Goal: Task Accomplishment & Management: Manage account settings

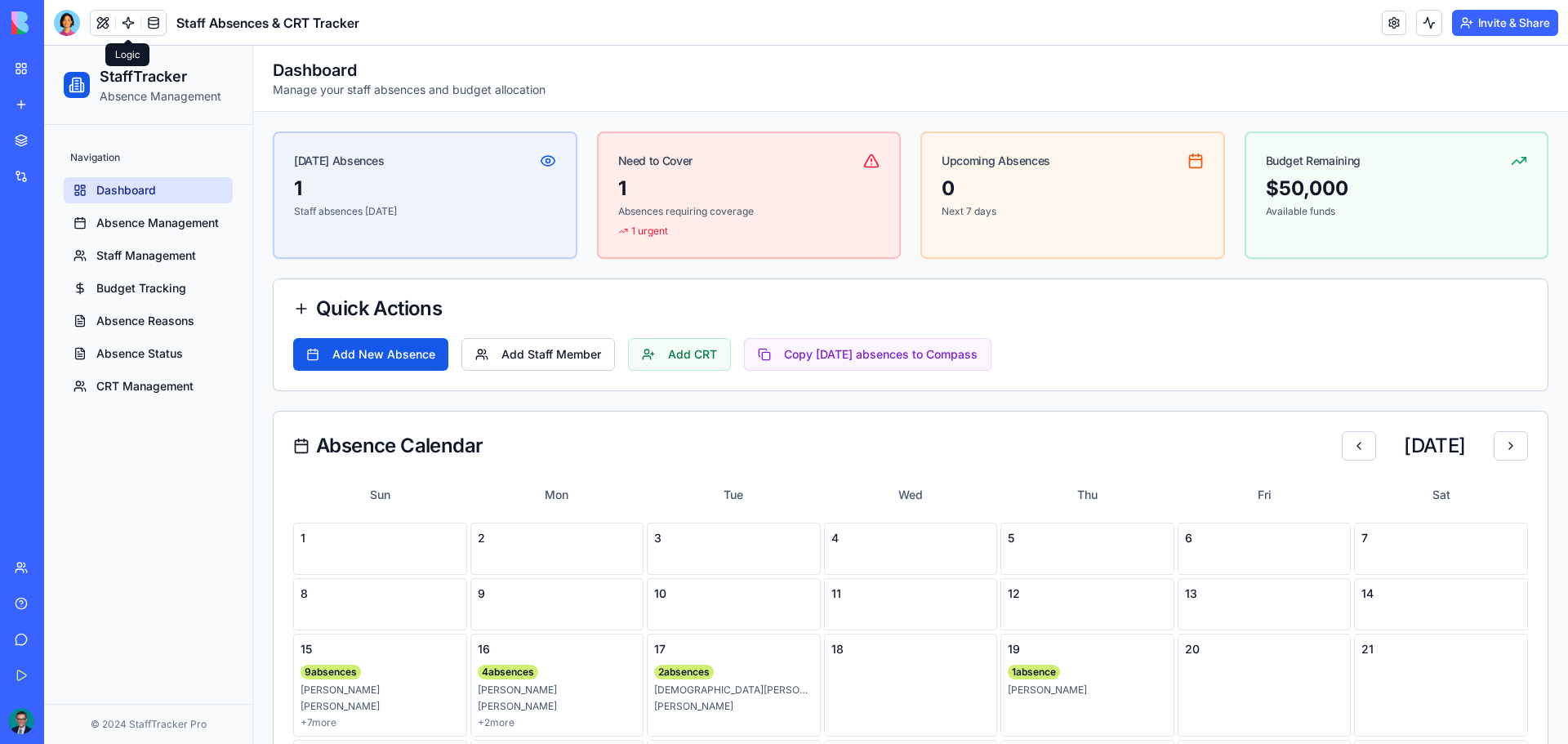
scroll to position [163, 0]
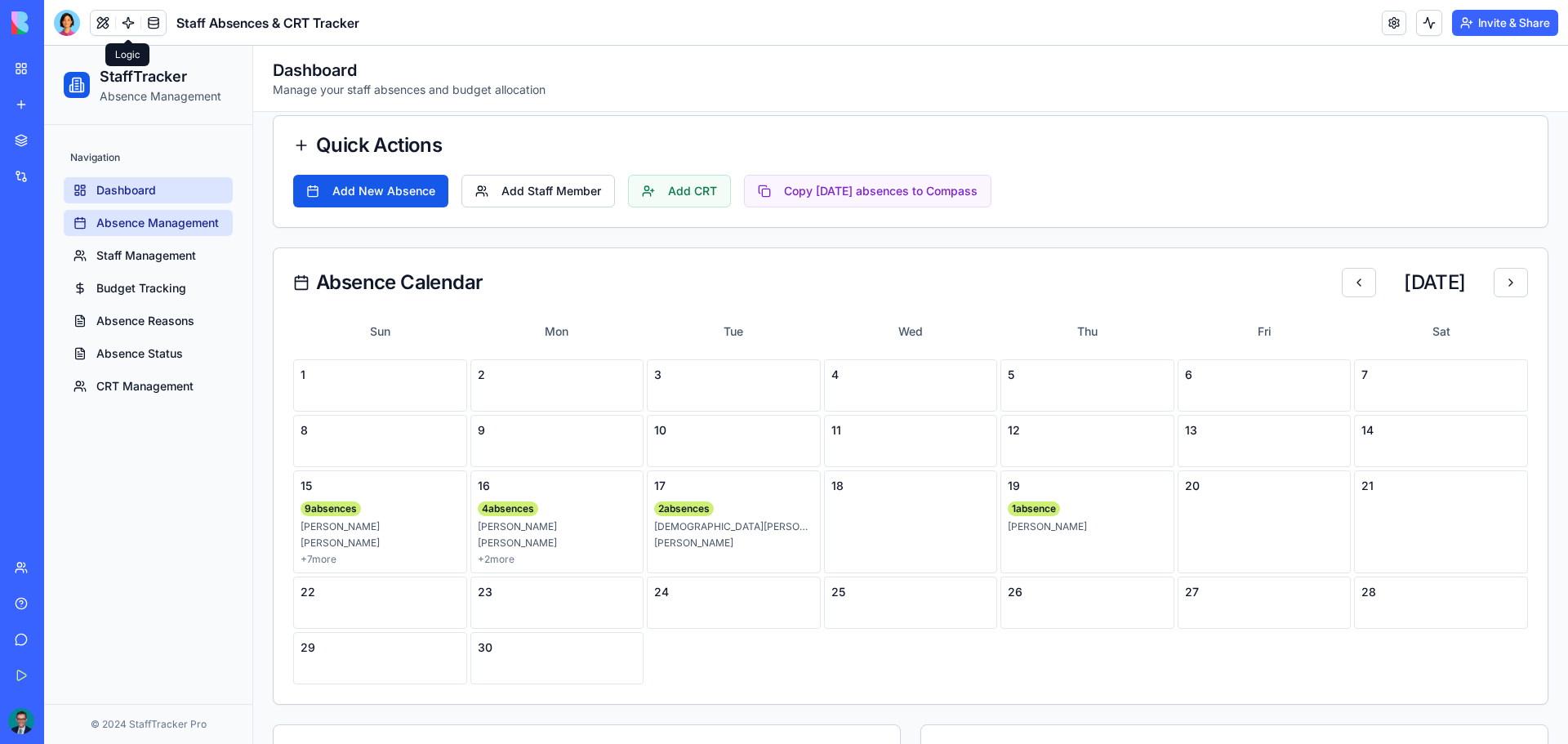
click at [118, 222] on span "Absence Management" at bounding box center [158, 223] width 123 height 16
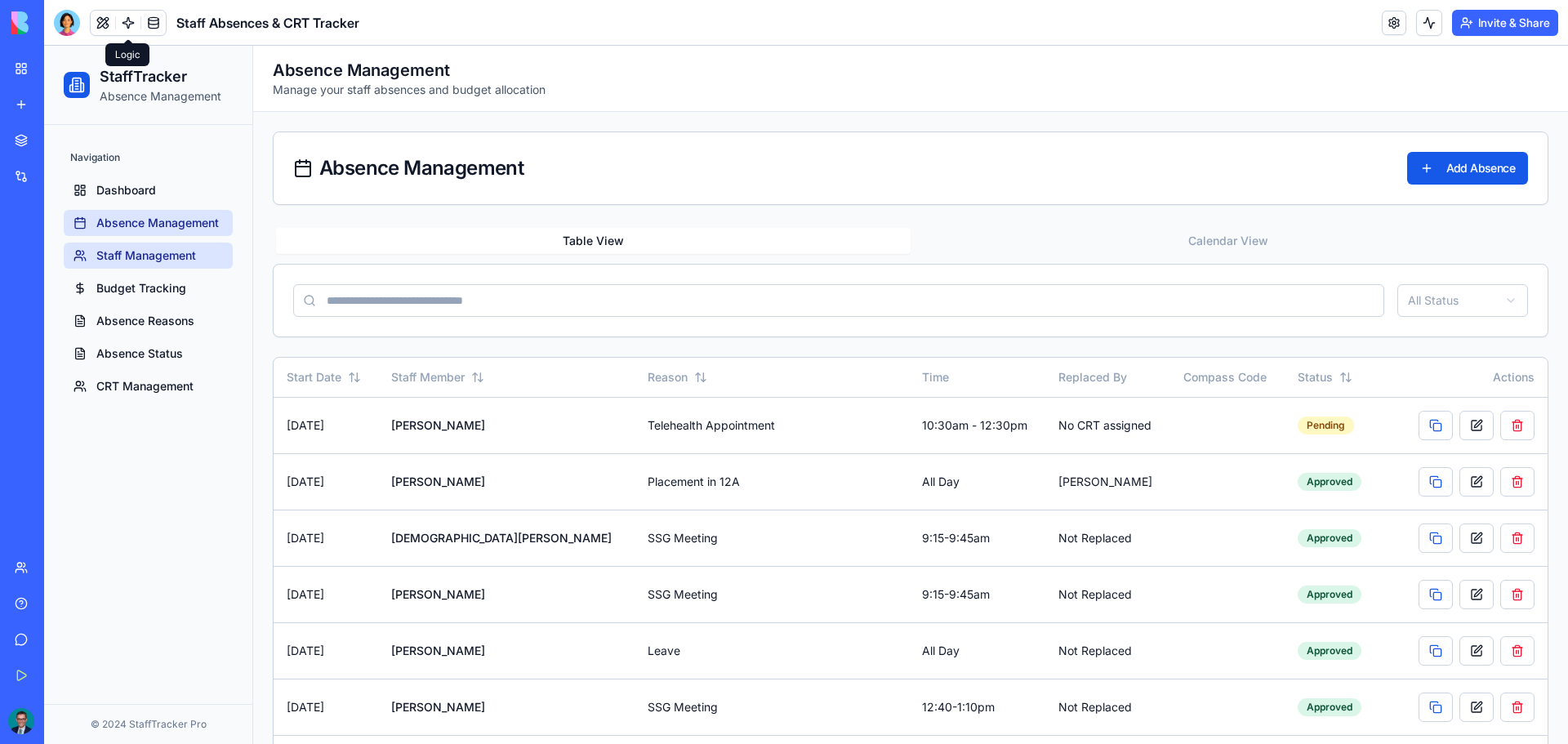
click at [163, 252] on span "Staff Management" at bounding box center [146, 255] width 99 height 16
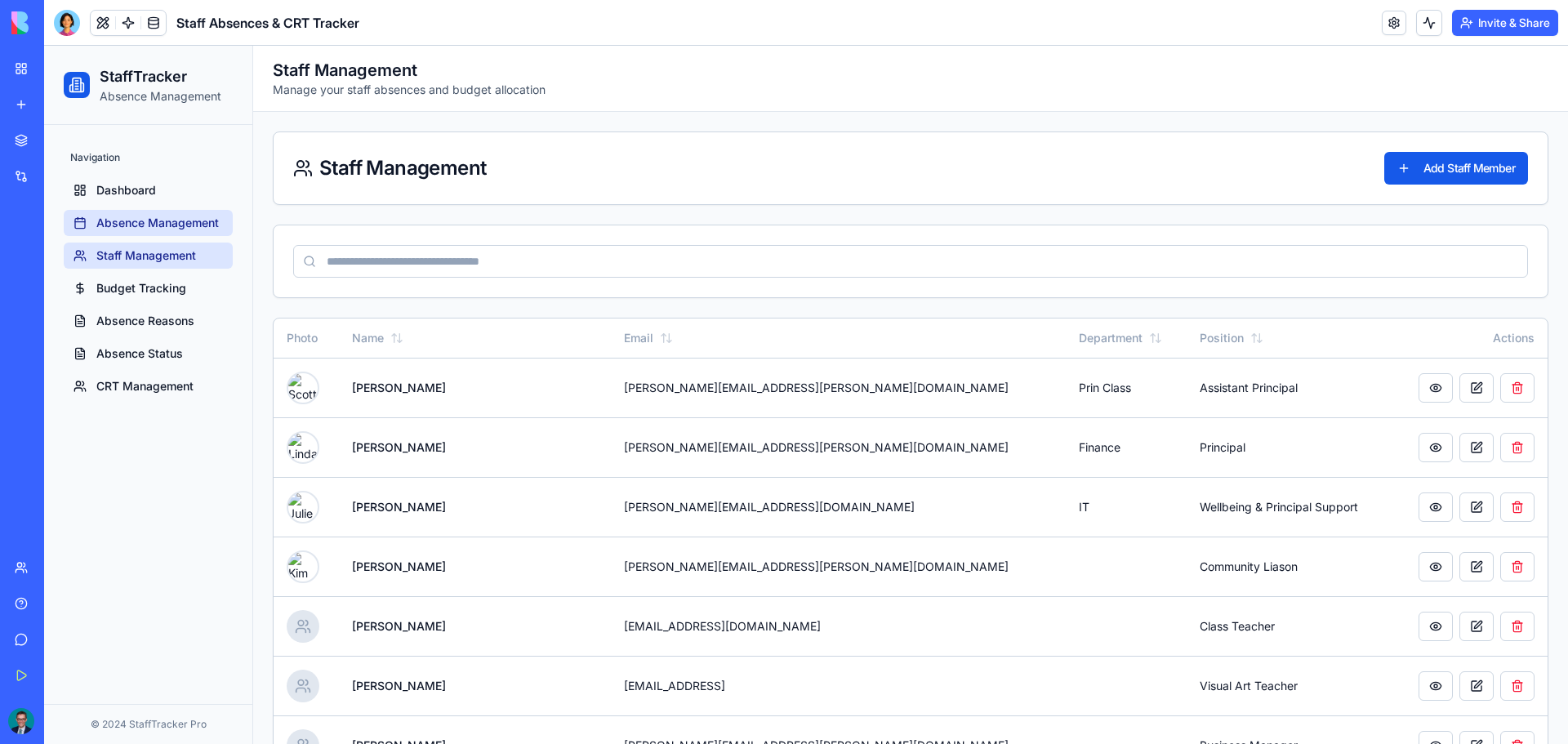
click at [128, 214] on link "Absence Management" at bounding box center [148, 223] width 169 height 26
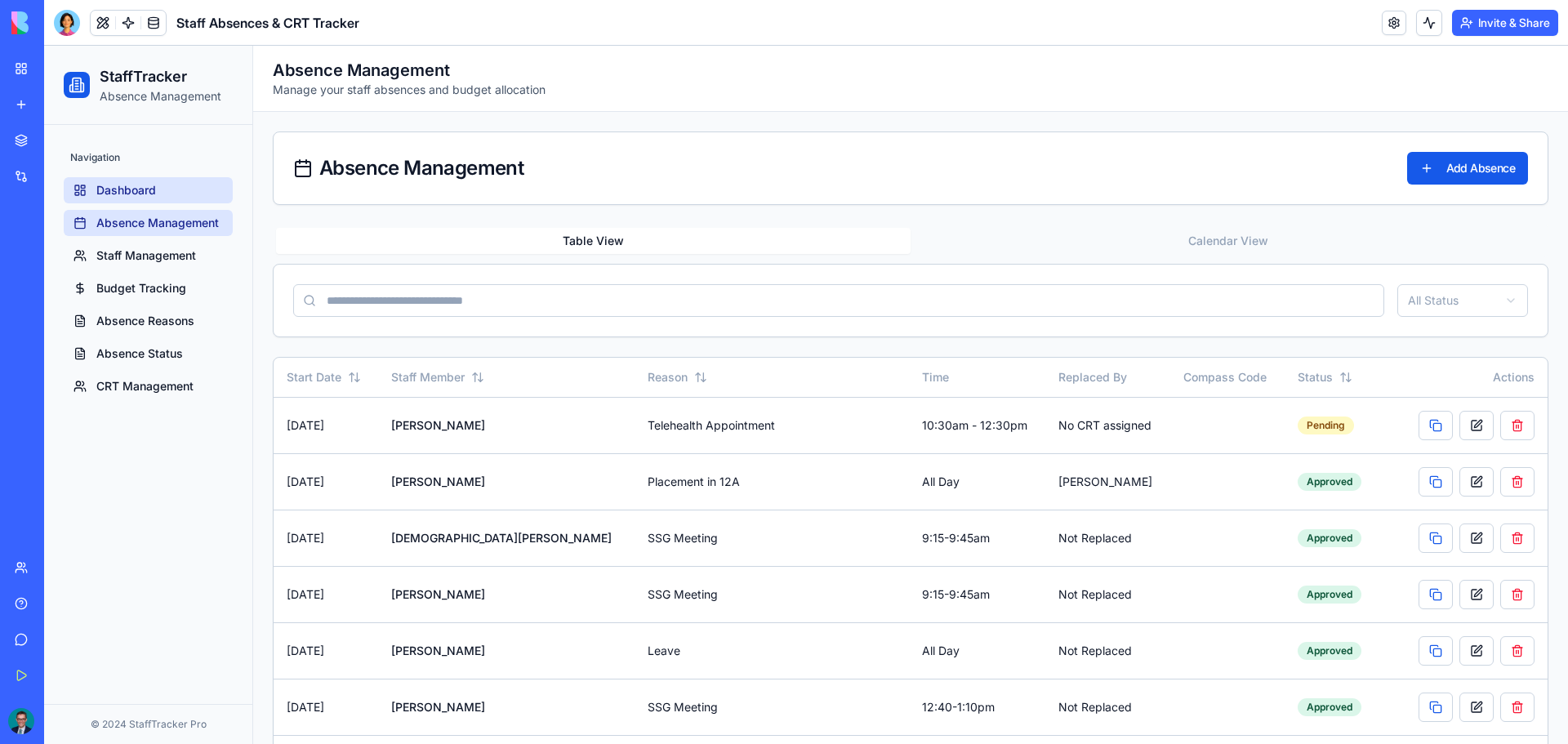
click at [135, 189] on span "Dashboard" at bounding box center [126, 190] width 60 height 16
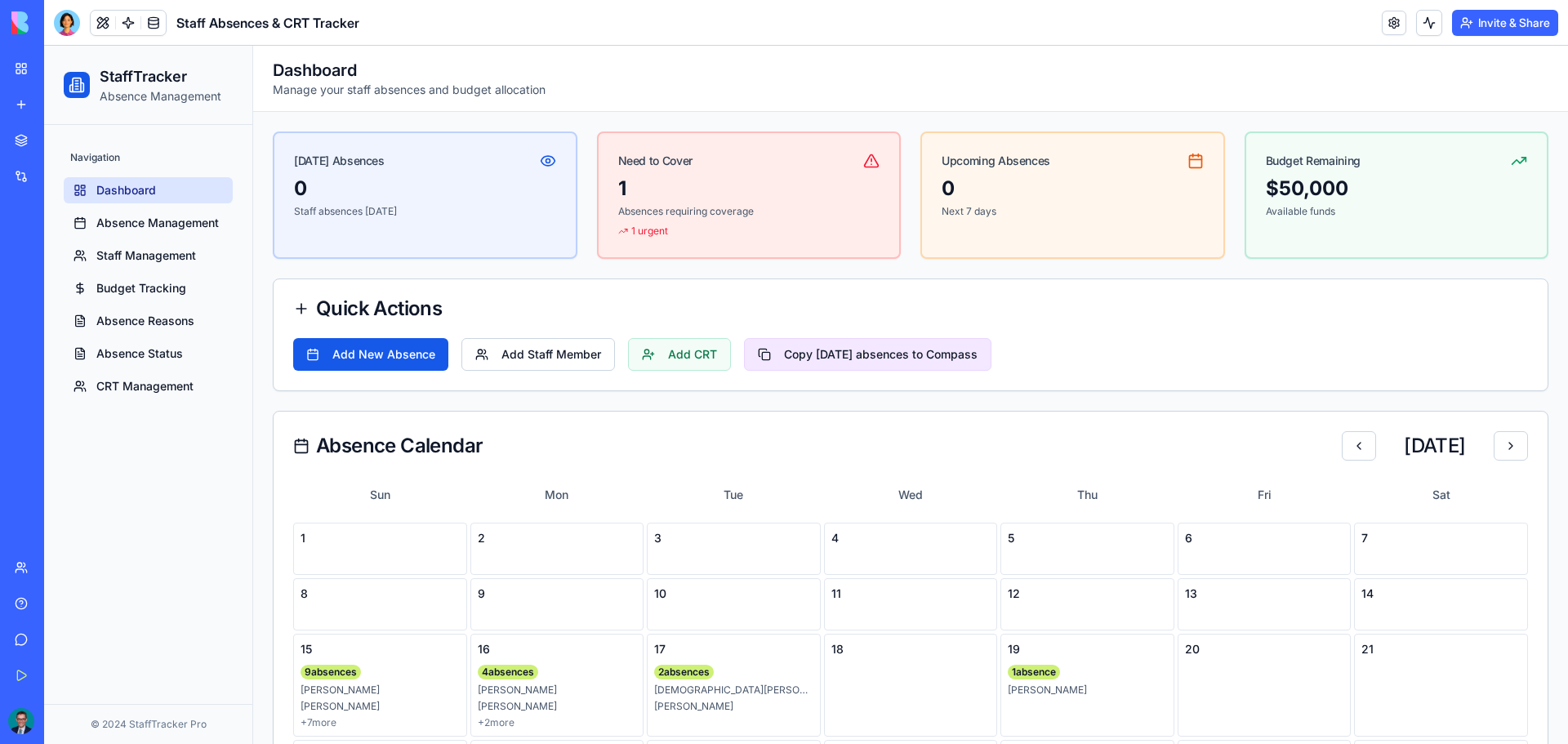
click at [815, 347] on button "Copy [DATE] absences to Compass" at bounding box center [867, 355] width 248 height 33
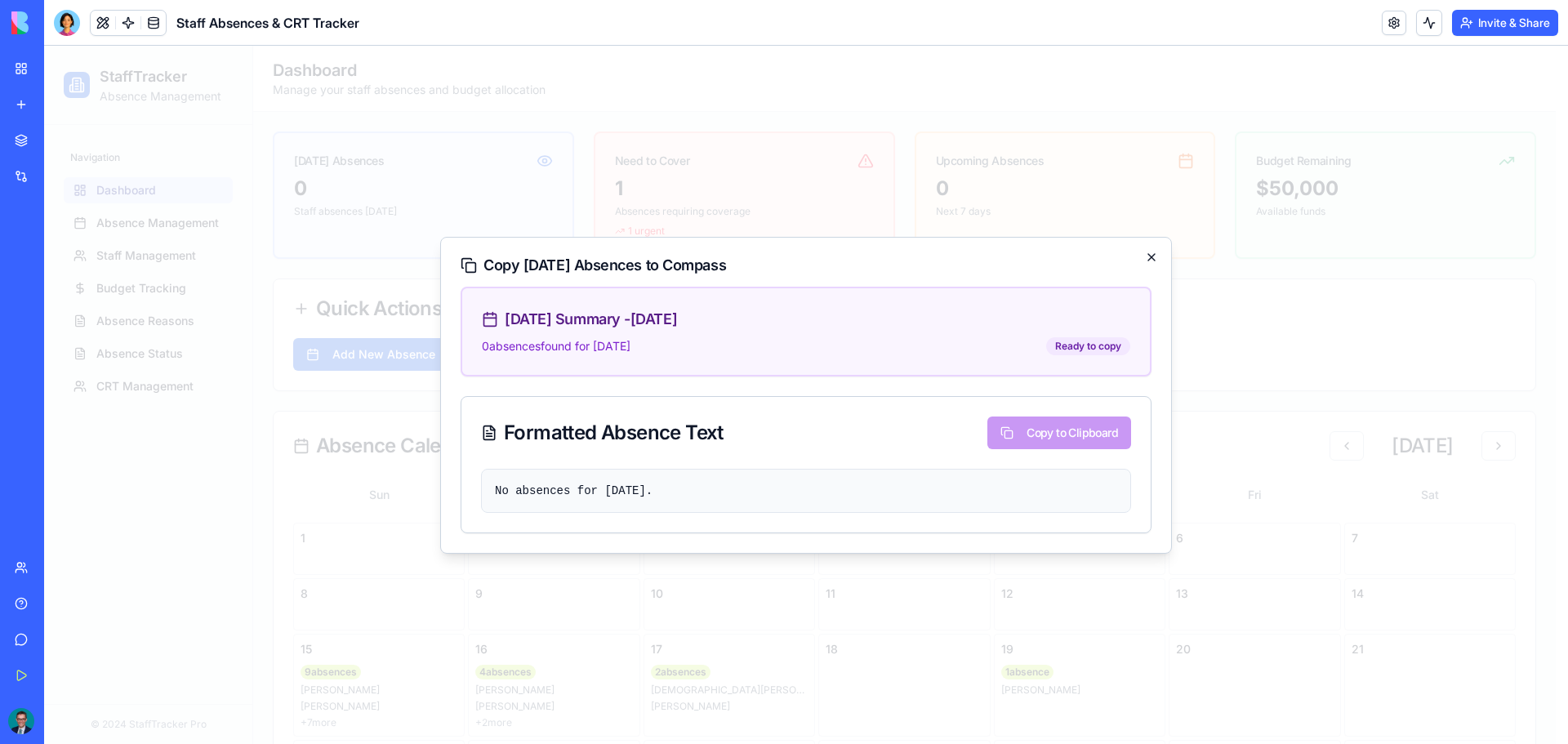
click at [1153, 253] on icon "button" at bounding box center [1151, 257] width 13 height 13
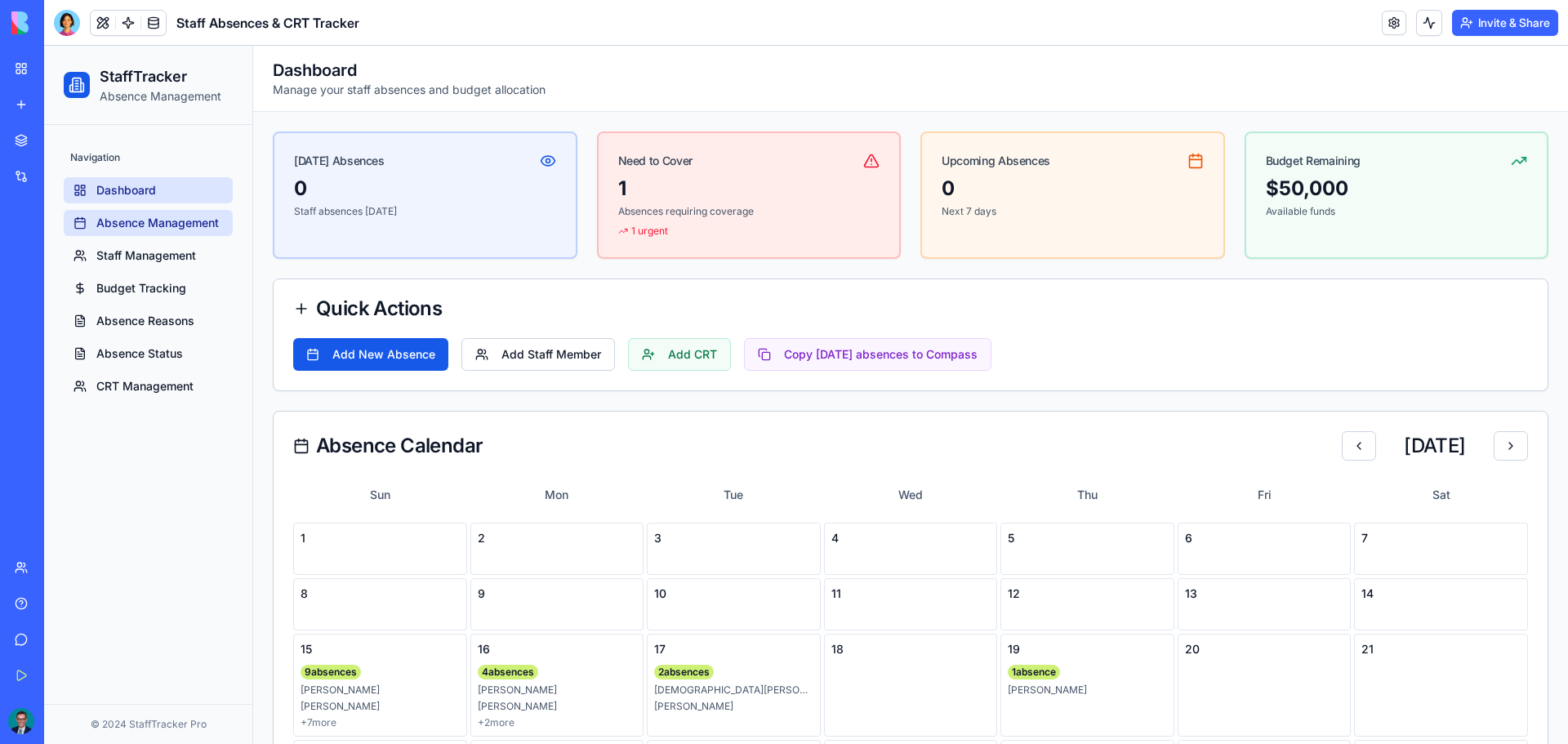
click at [176, 221] on span "Absence Management" at bounding box center [158, 223] width 123 height 16
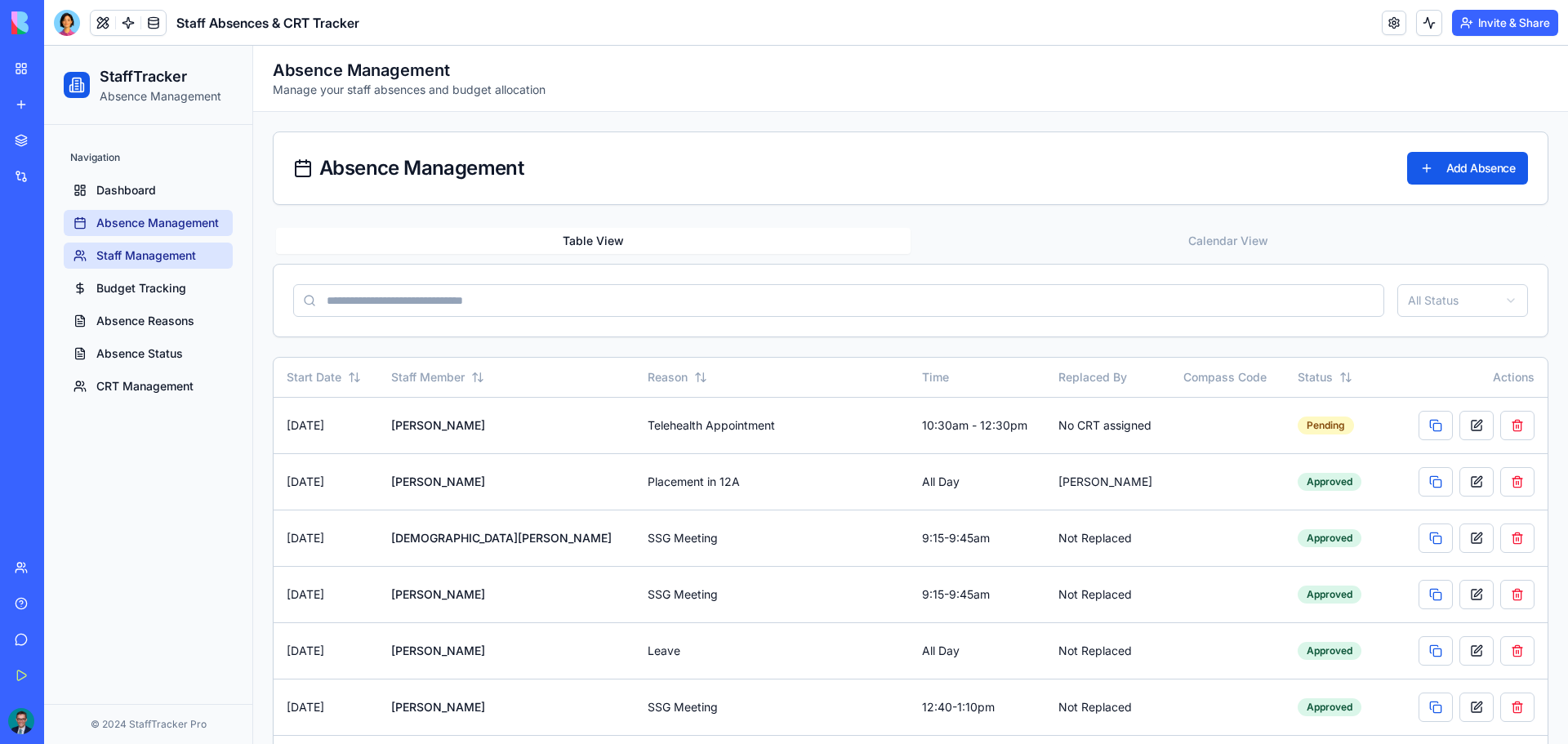
click at [139, 260] on span "Staff Management" at bounding box center [146, 255] width 99 height 16
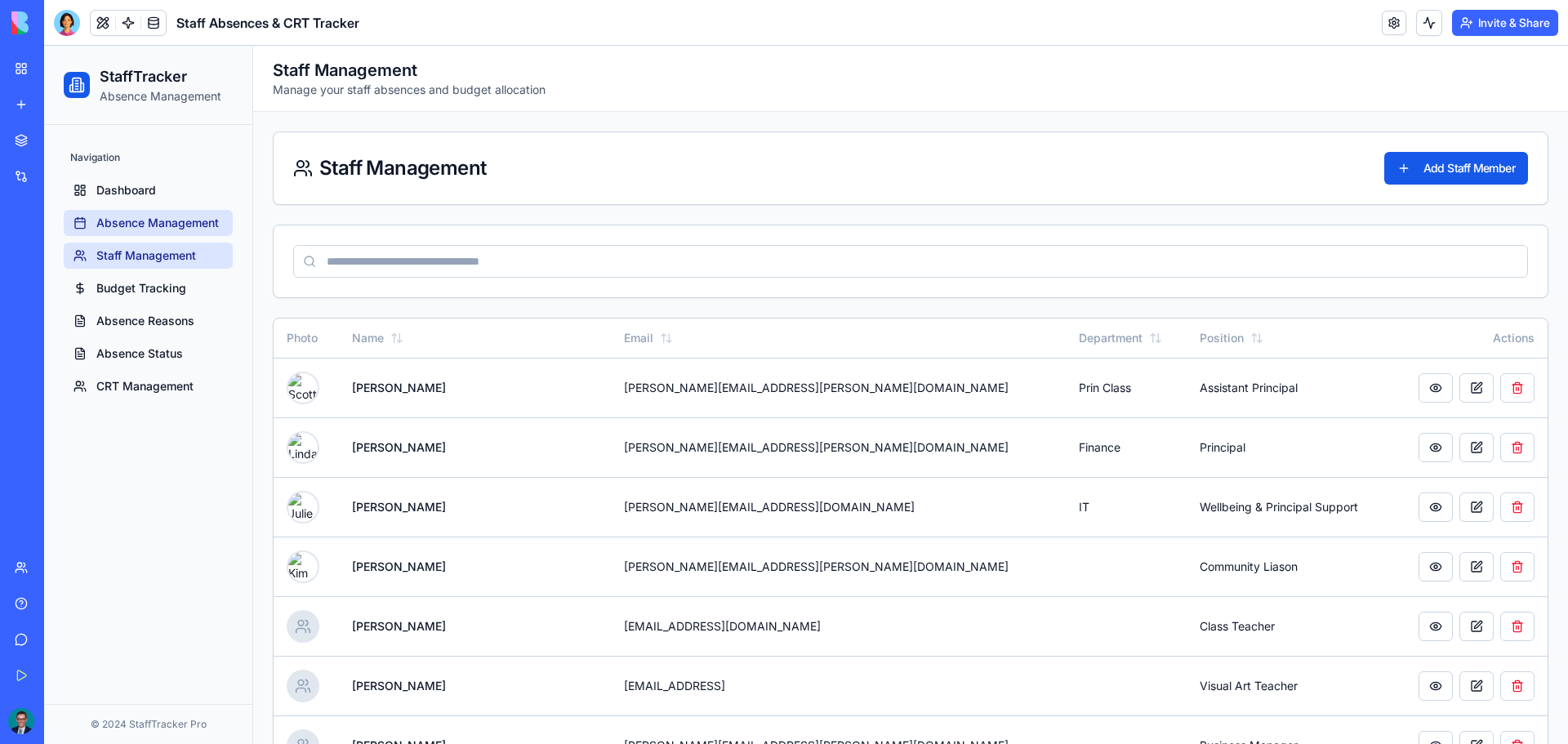
click at [129, 224] on span "Absence Management" at bounding box center [158, 223] width 123 height 16
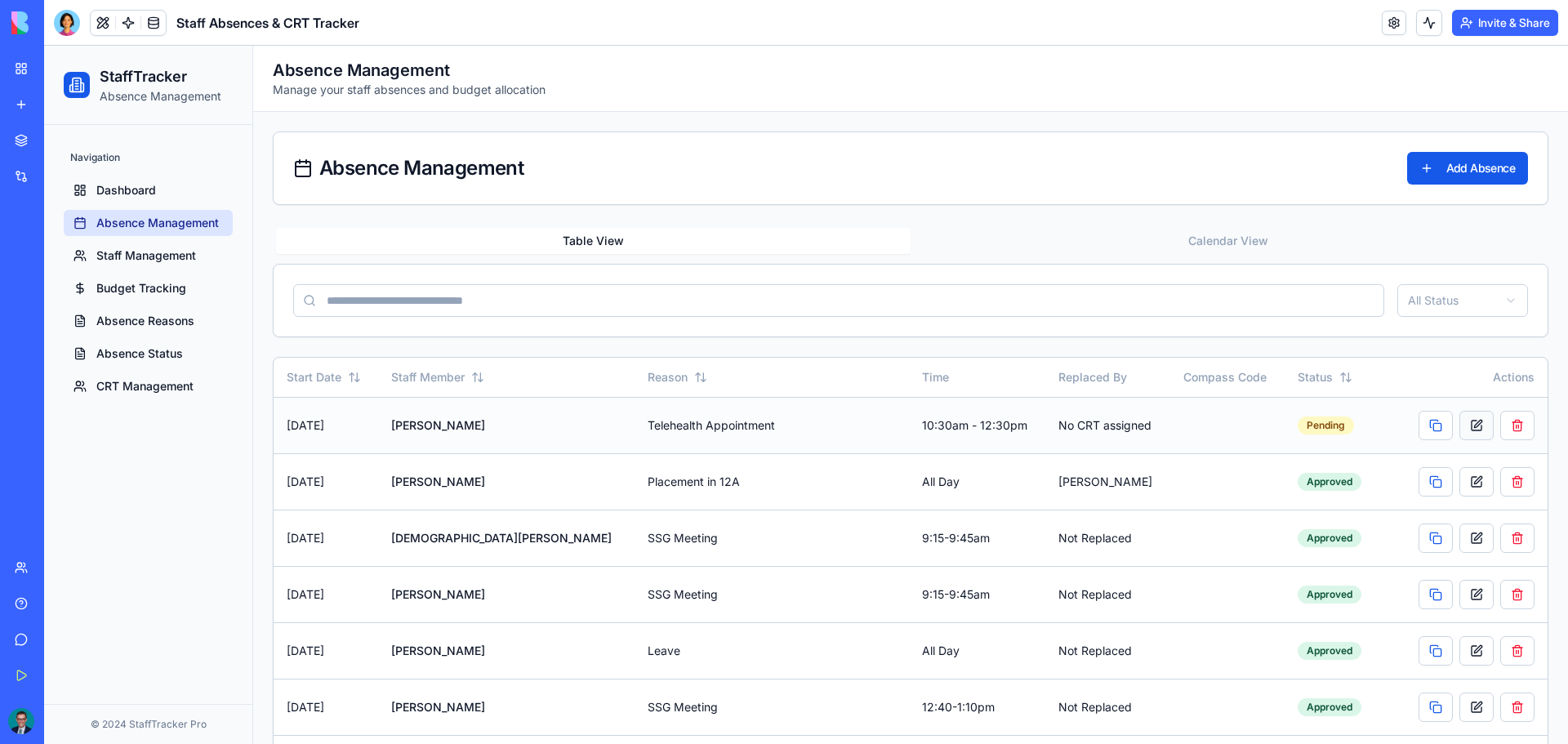
click at [1459, 424] on button at bounding box center [1477, 426] width 35 height 29
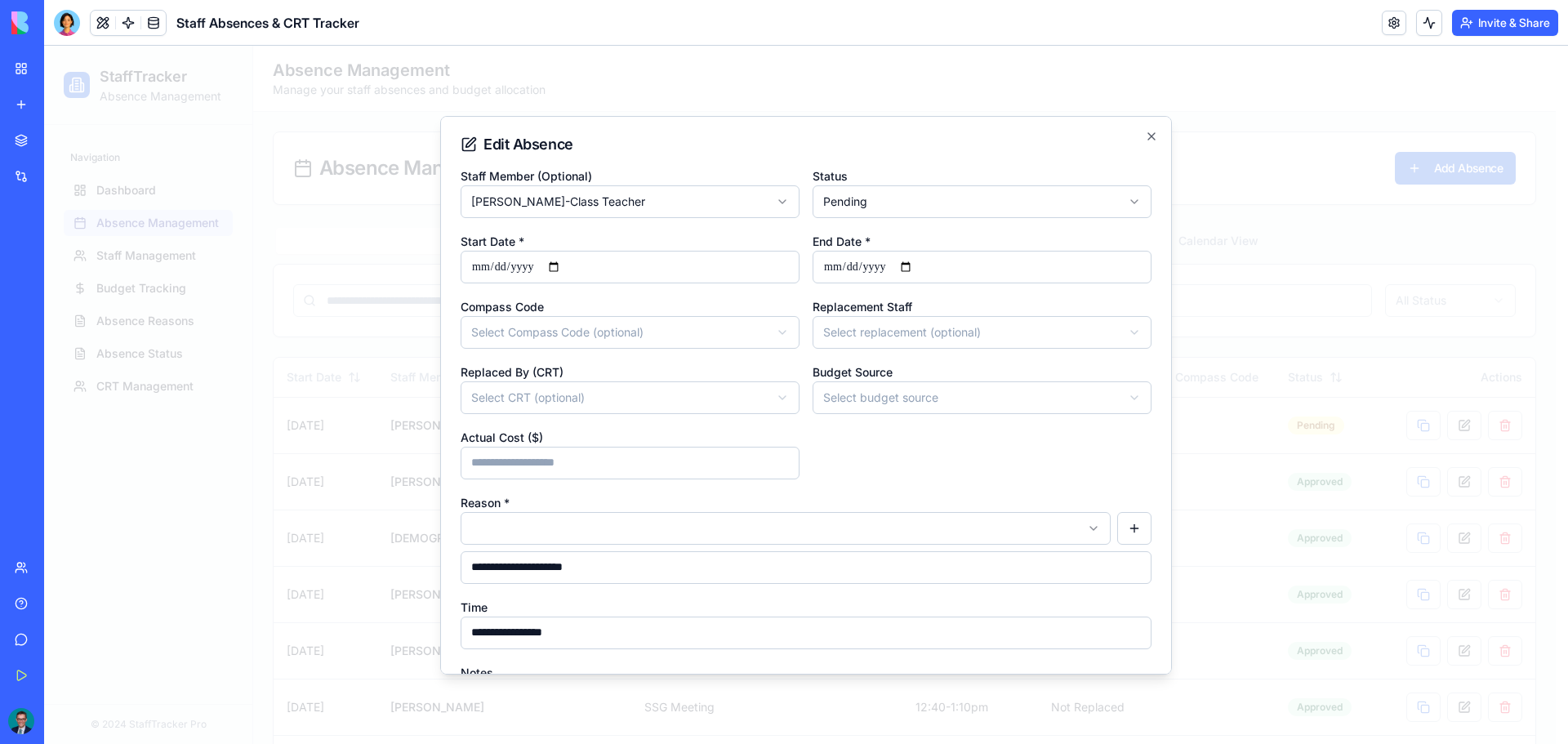
click at [1347, 101] on div at bounding box center [806, 394] width 1524 height 698
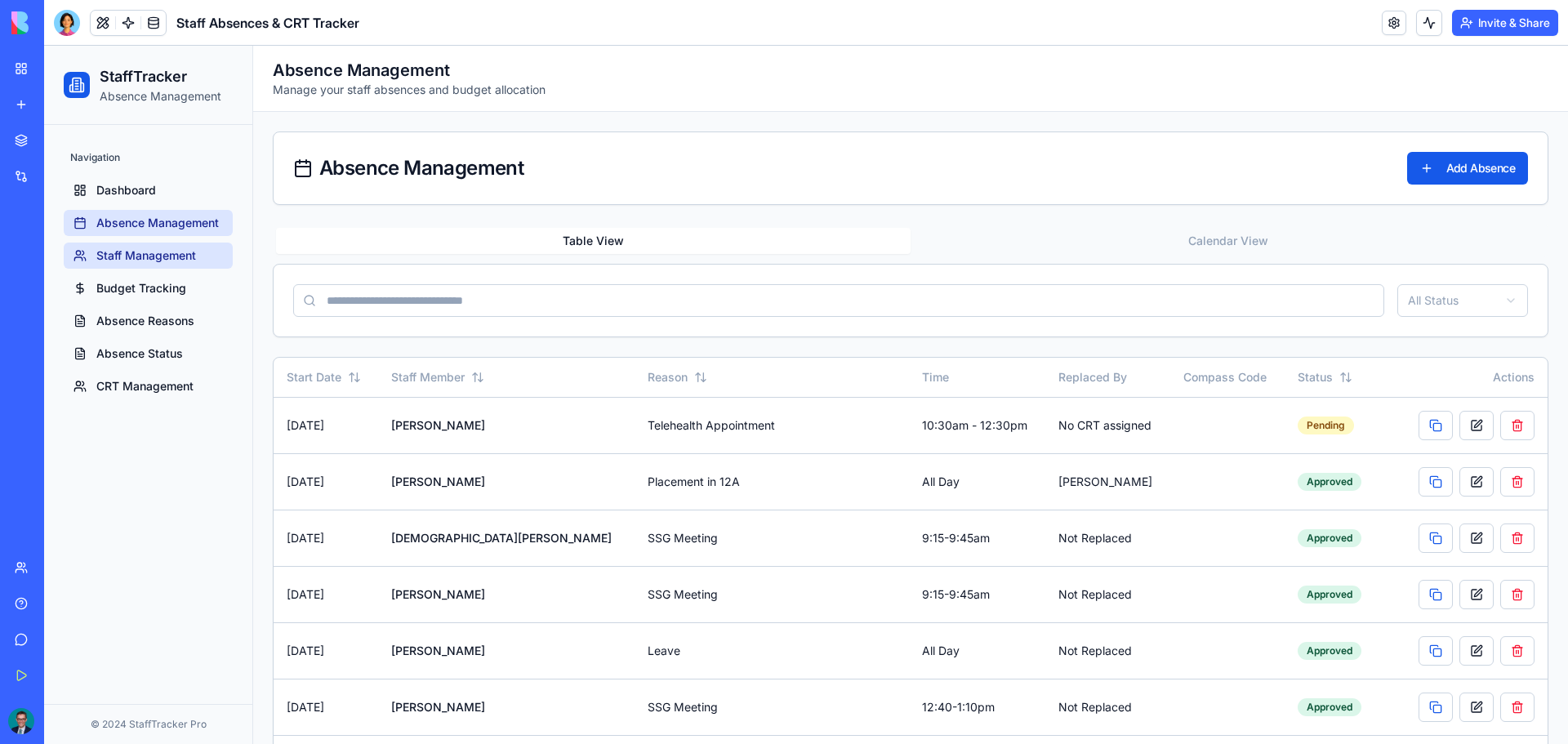
click at [116, 261] on span "Staff Management" at bounding box center [146, 255] width 99 height 16
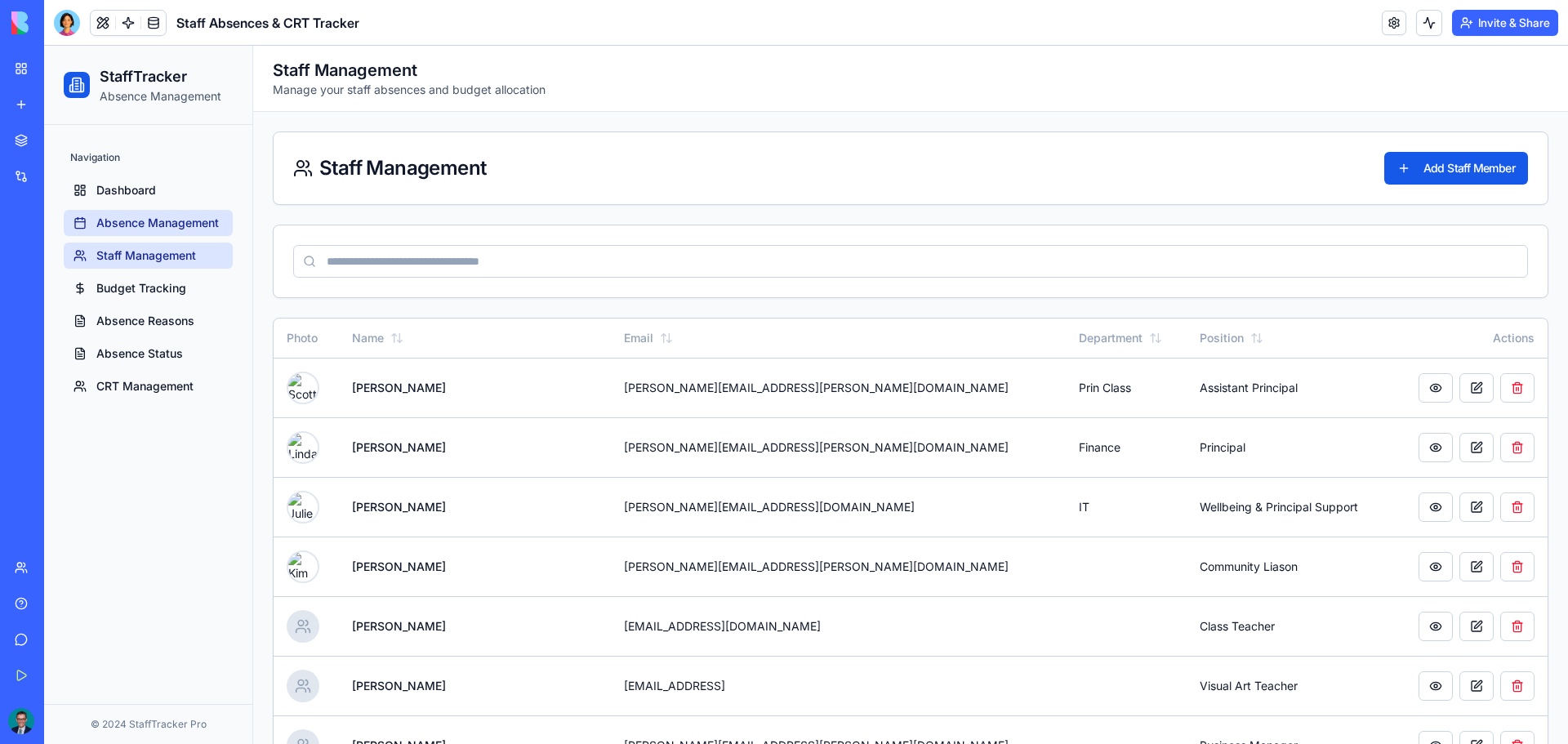
click at [186, 212] on link "Absence Management" at bounding box center [148, 223] width 169 height 26
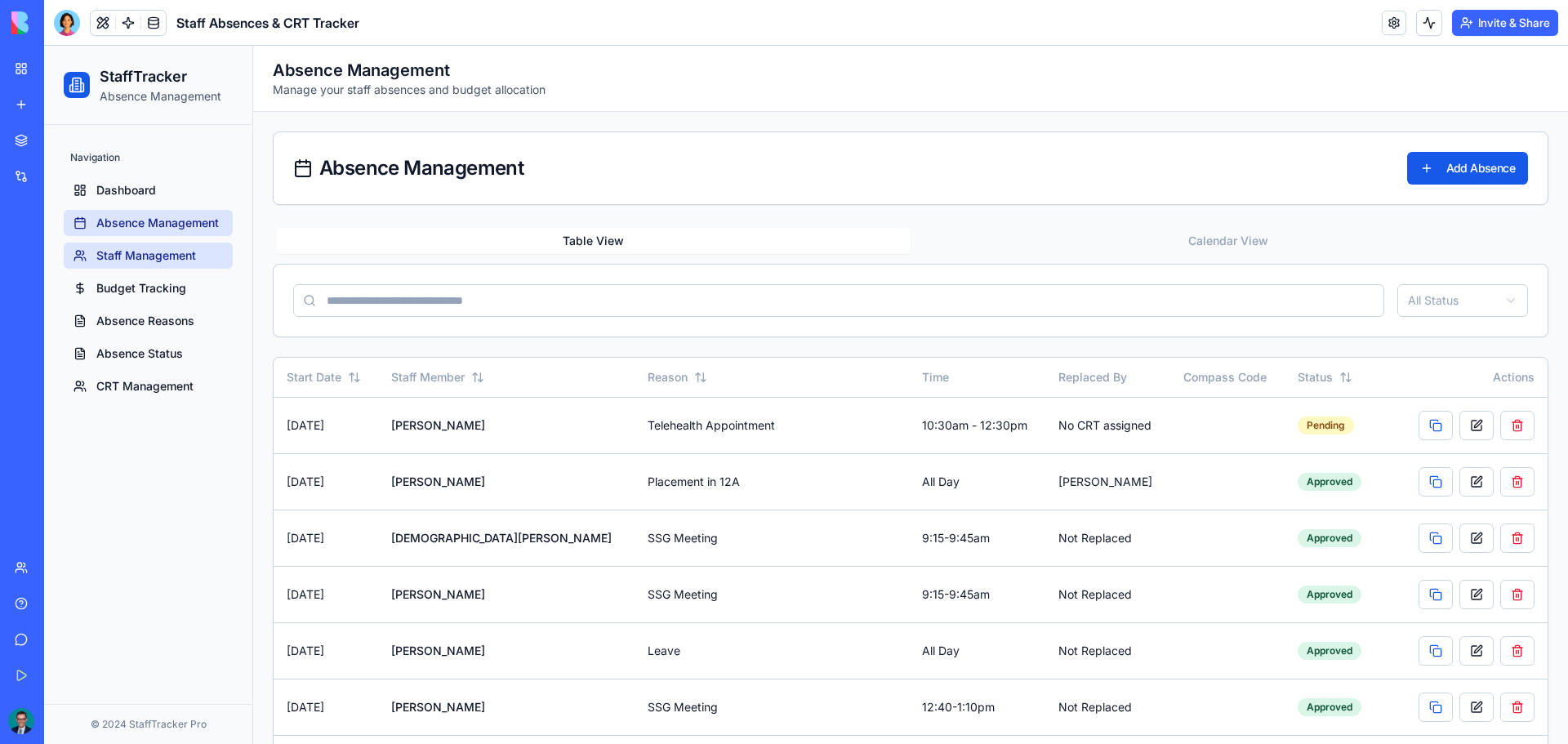
click at [115, 257] on span "Staff Management" at bounding box center [146, 255] width 99 height 16
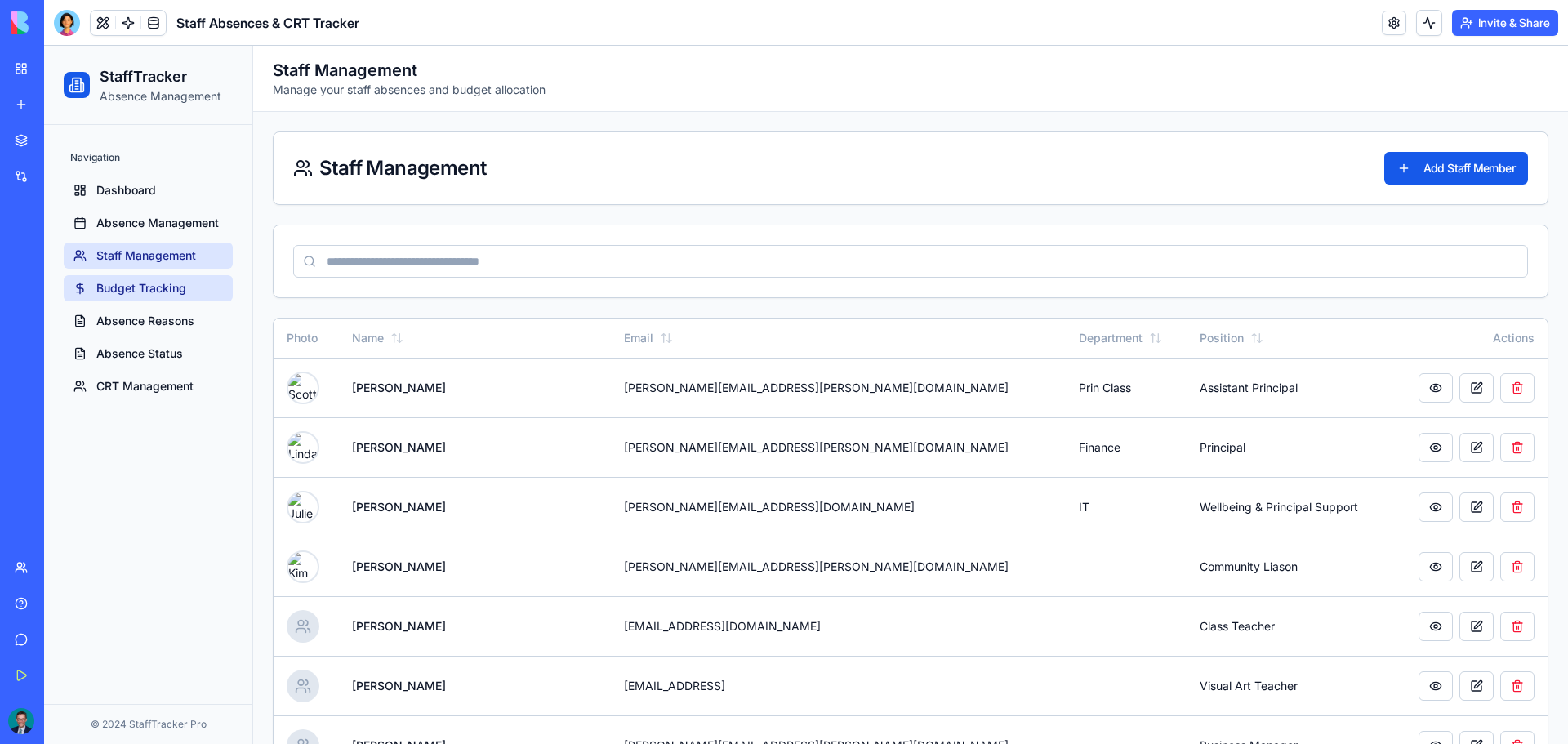
click at [143, 289] on span "Budget Tracking" at bounding box center [142, 288] width 90 height 16
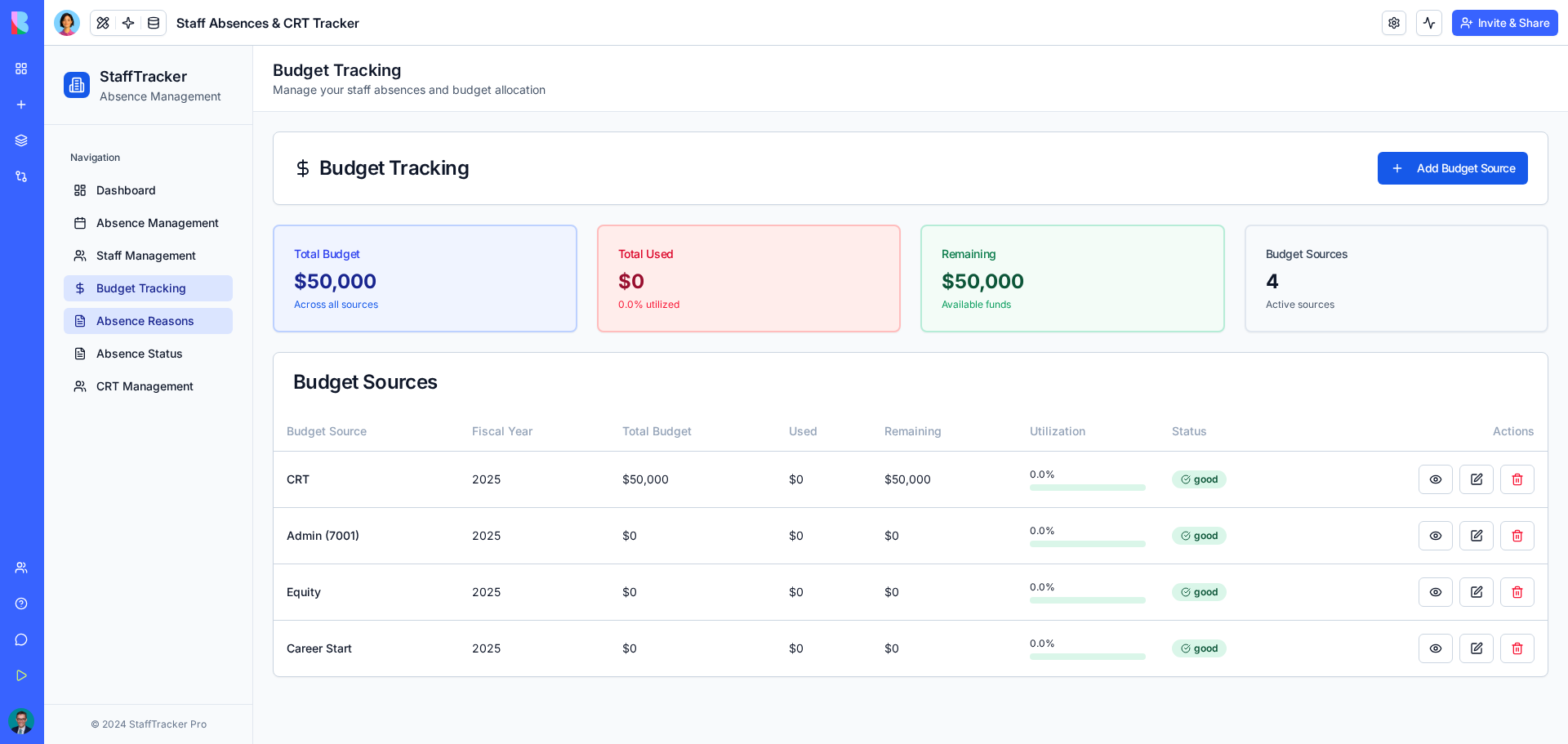
click at [112, 320] on span "Absence Reasons" at bounding box center [146, 321] width 98 height 16
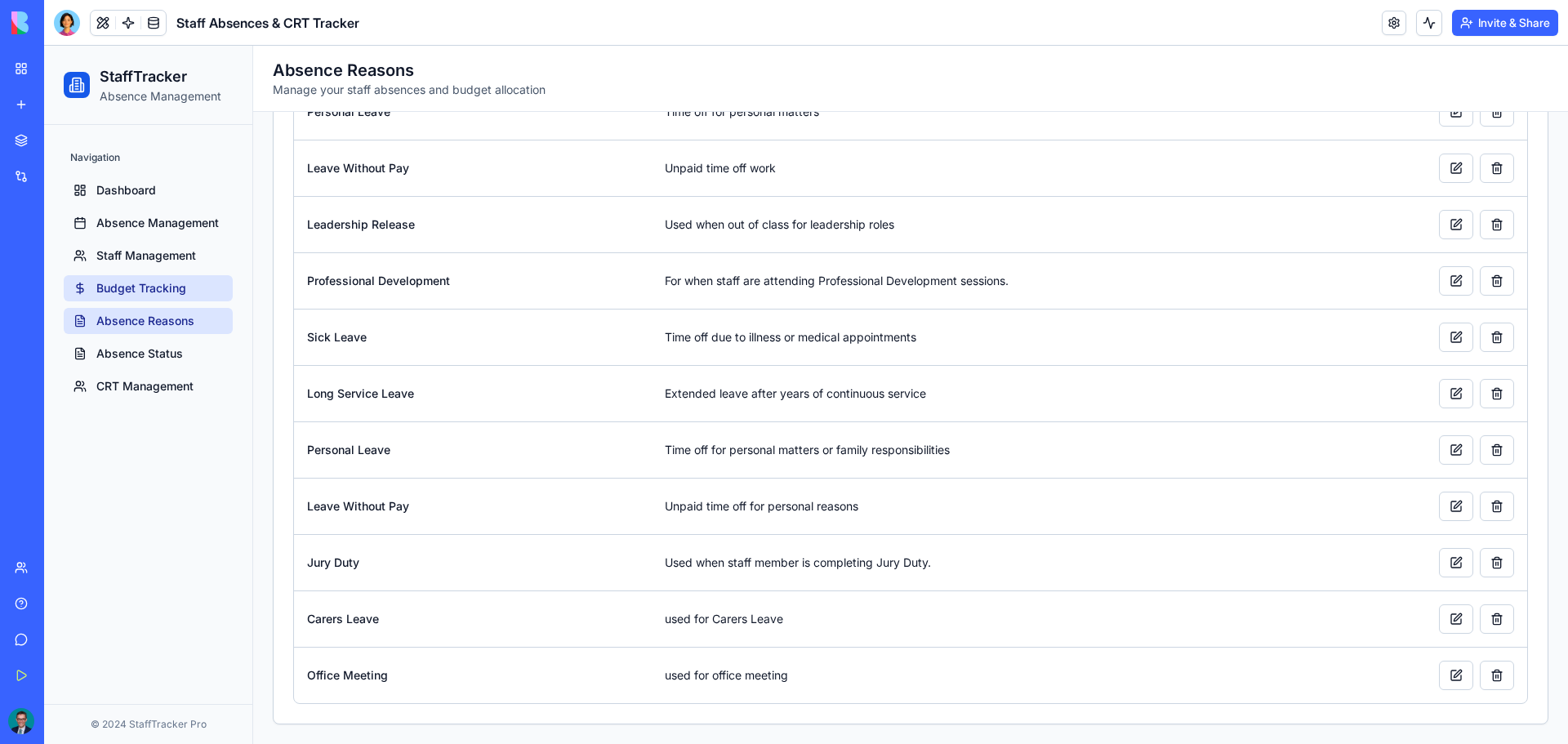
scroll to position [409, 0]
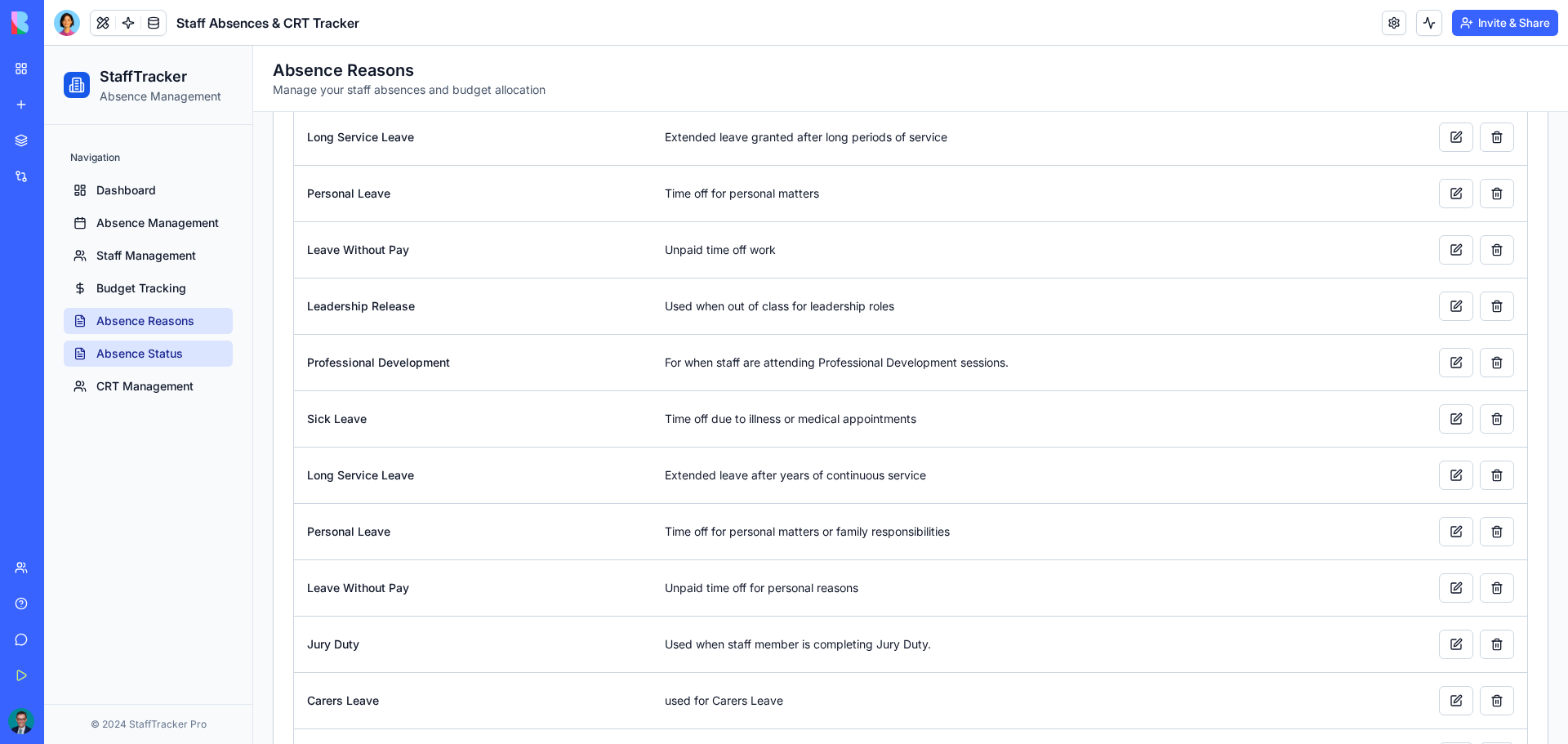
click at [111, 361] on span "Absence Status" at bounding box center [140, 353] width 86 height 16
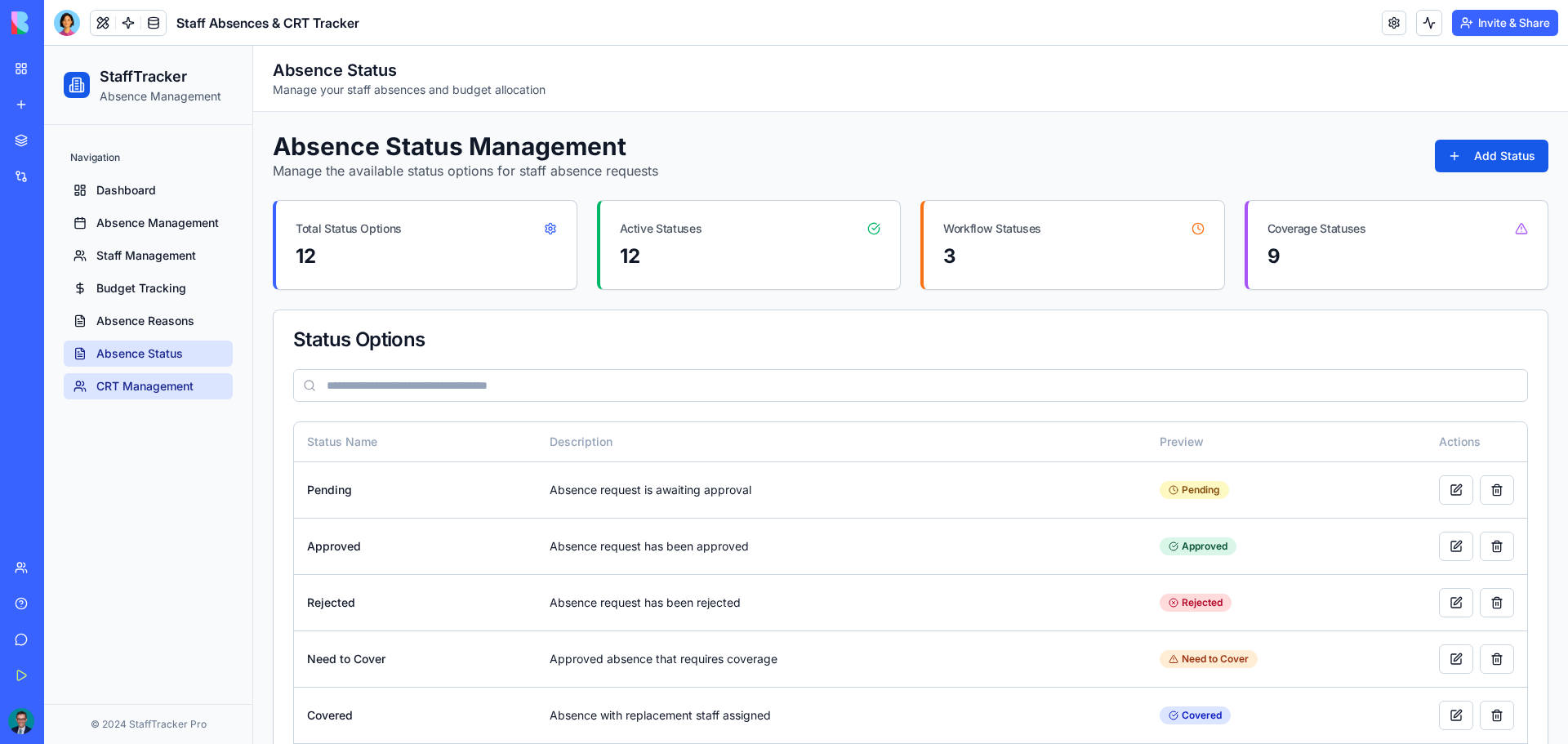
click at [175, 397] on link "CRT Management" at bounding box center [148, 387] width 169 height 26
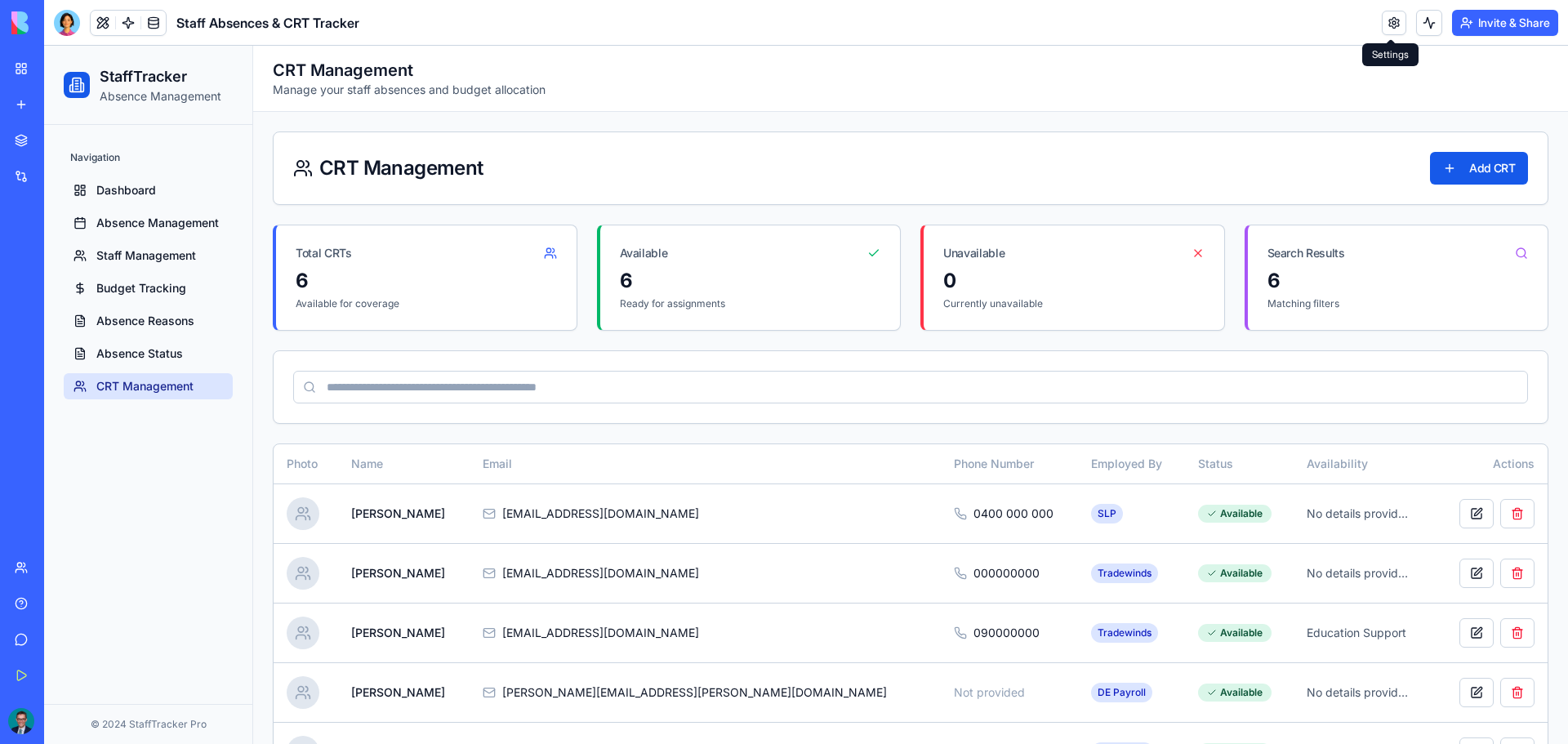
click at [1395, 30] on link at bounding box center [1395, 22] width 24 height 24
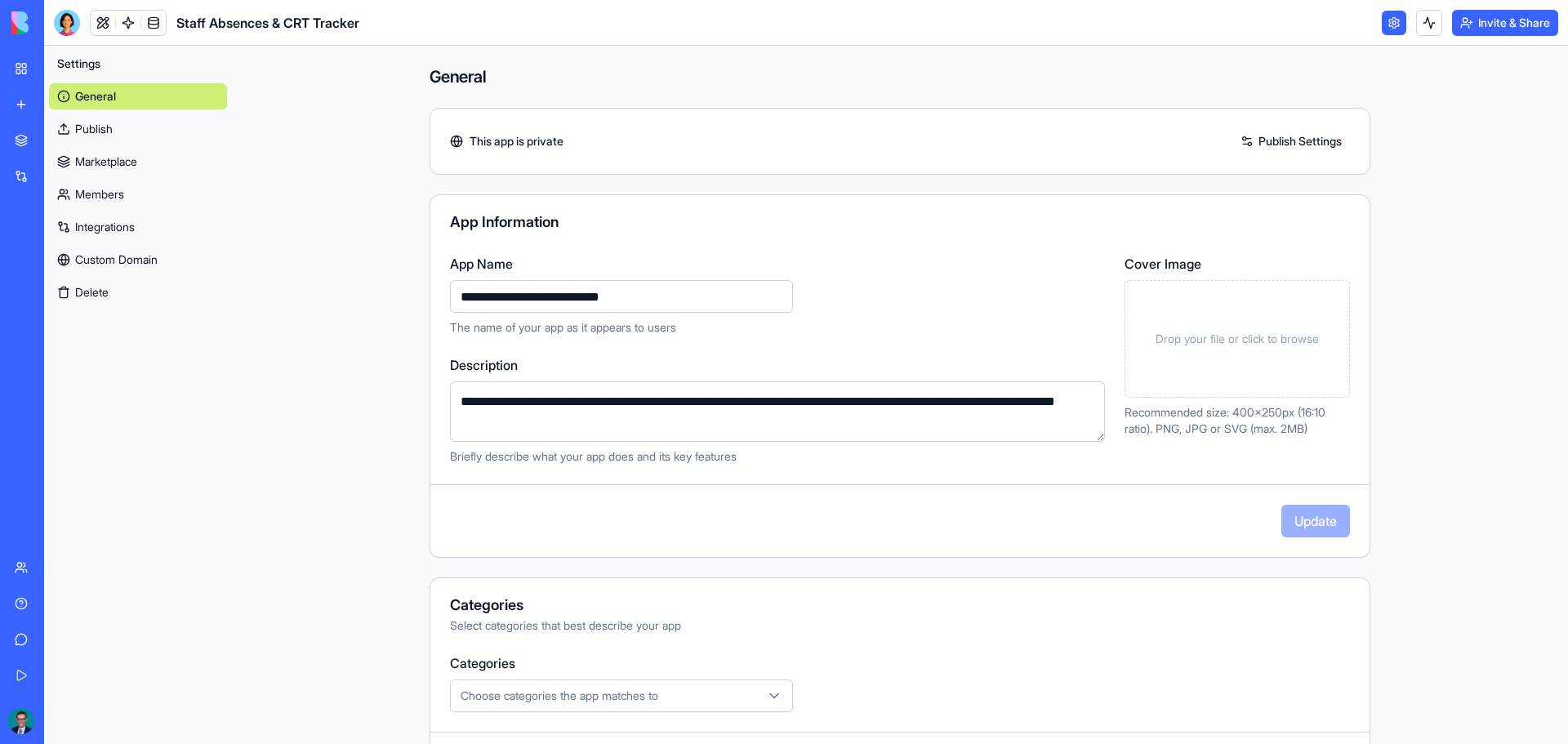
click at [72, 135] on link "Publish" at bounding box center [138, 129] width 178 height 26
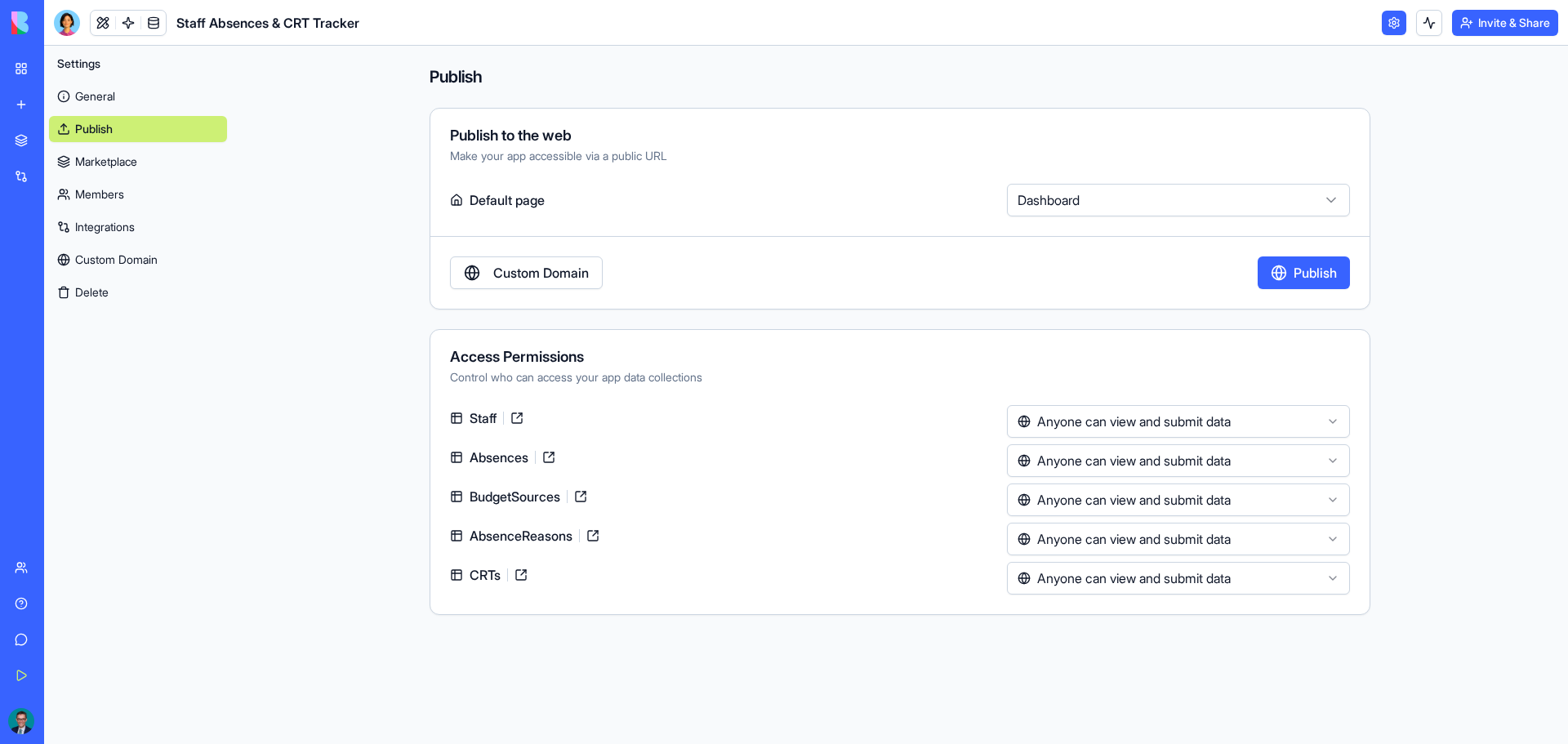
click at [85, 164] on link "Marketplace" at bounding box center [138, 161] width 178 height 26
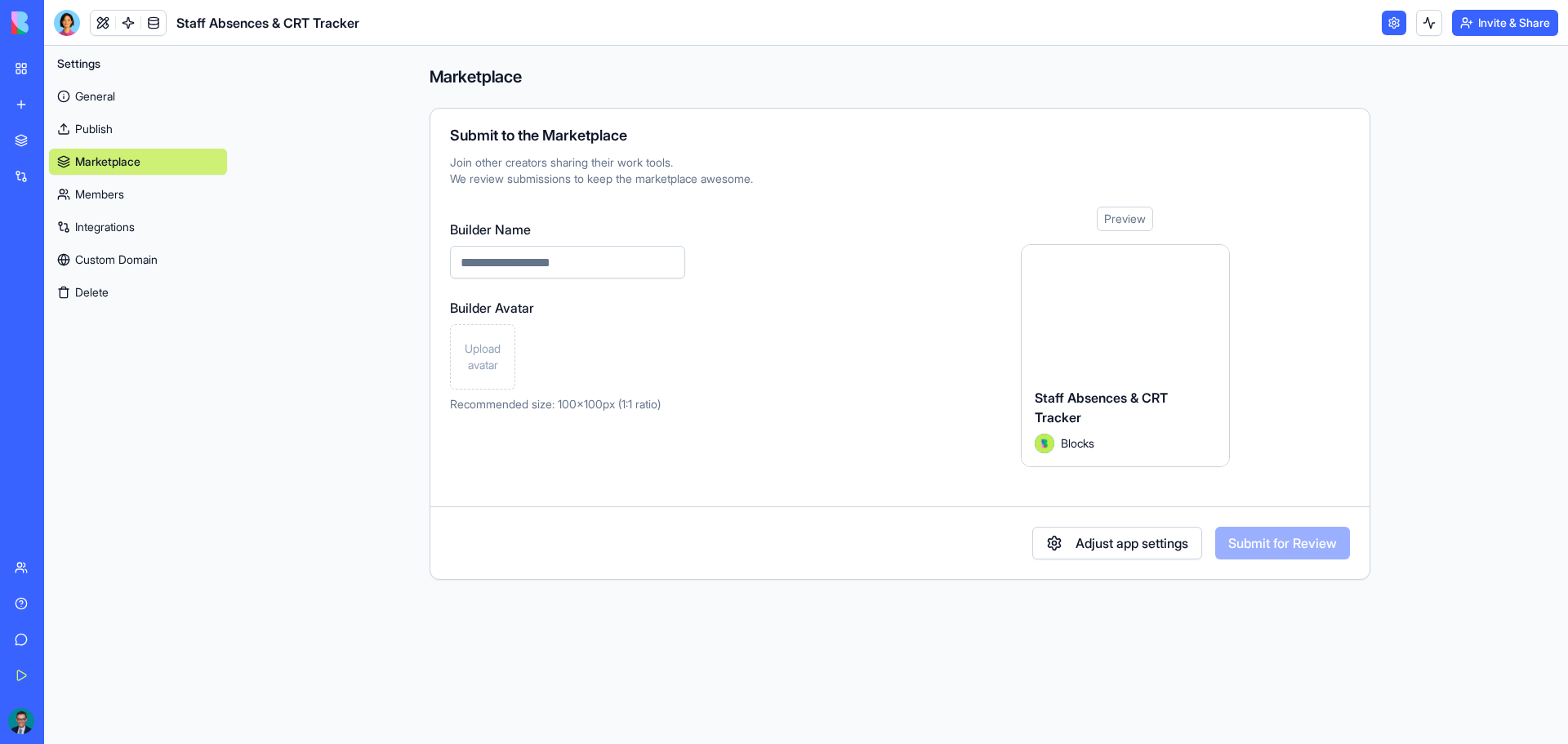
click at [114, 183] on link "Members" at bounding box center [138, 194] width 178 height 26
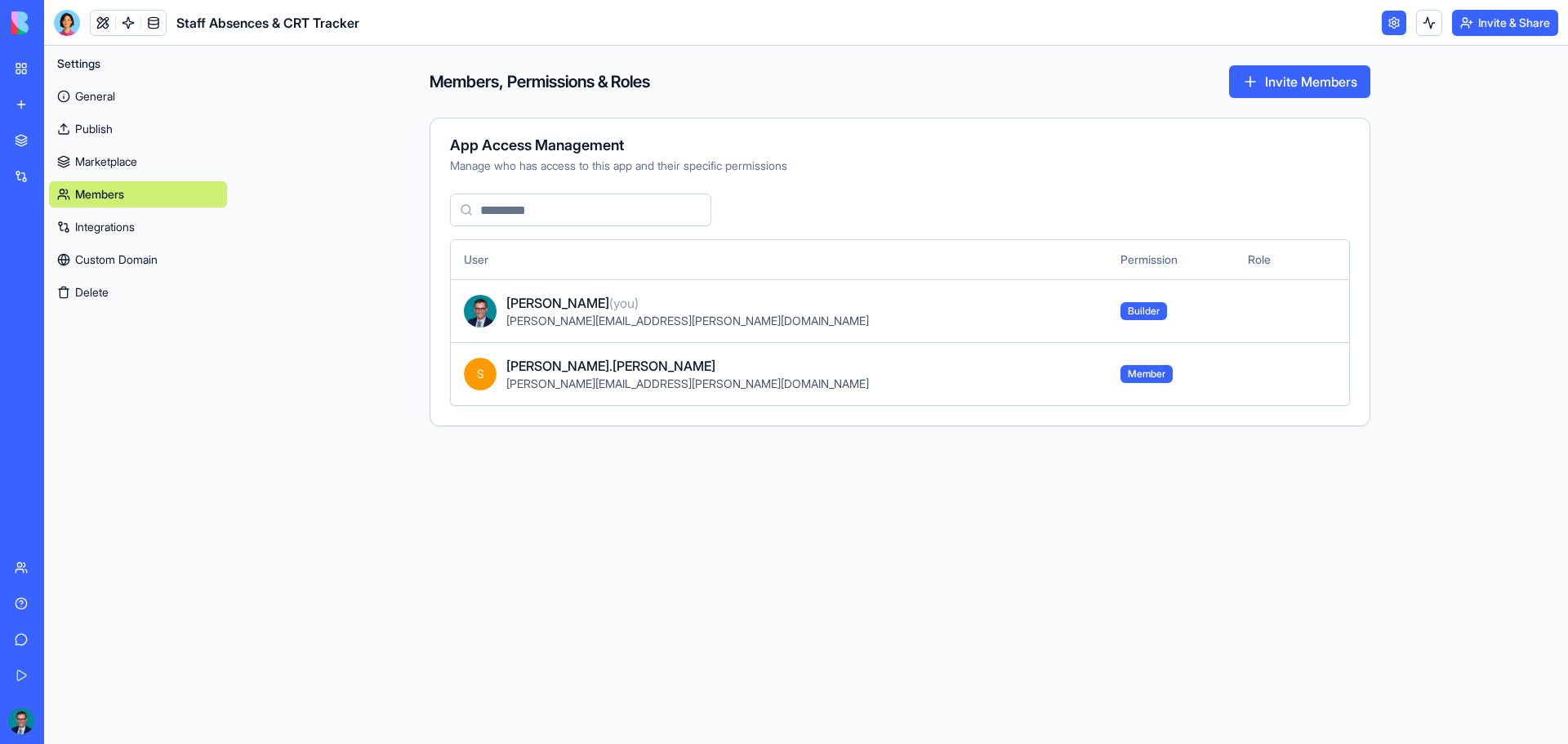
click at [135, 228] on link "Integrations" at bounding box center [138, 227] width 178 height 26
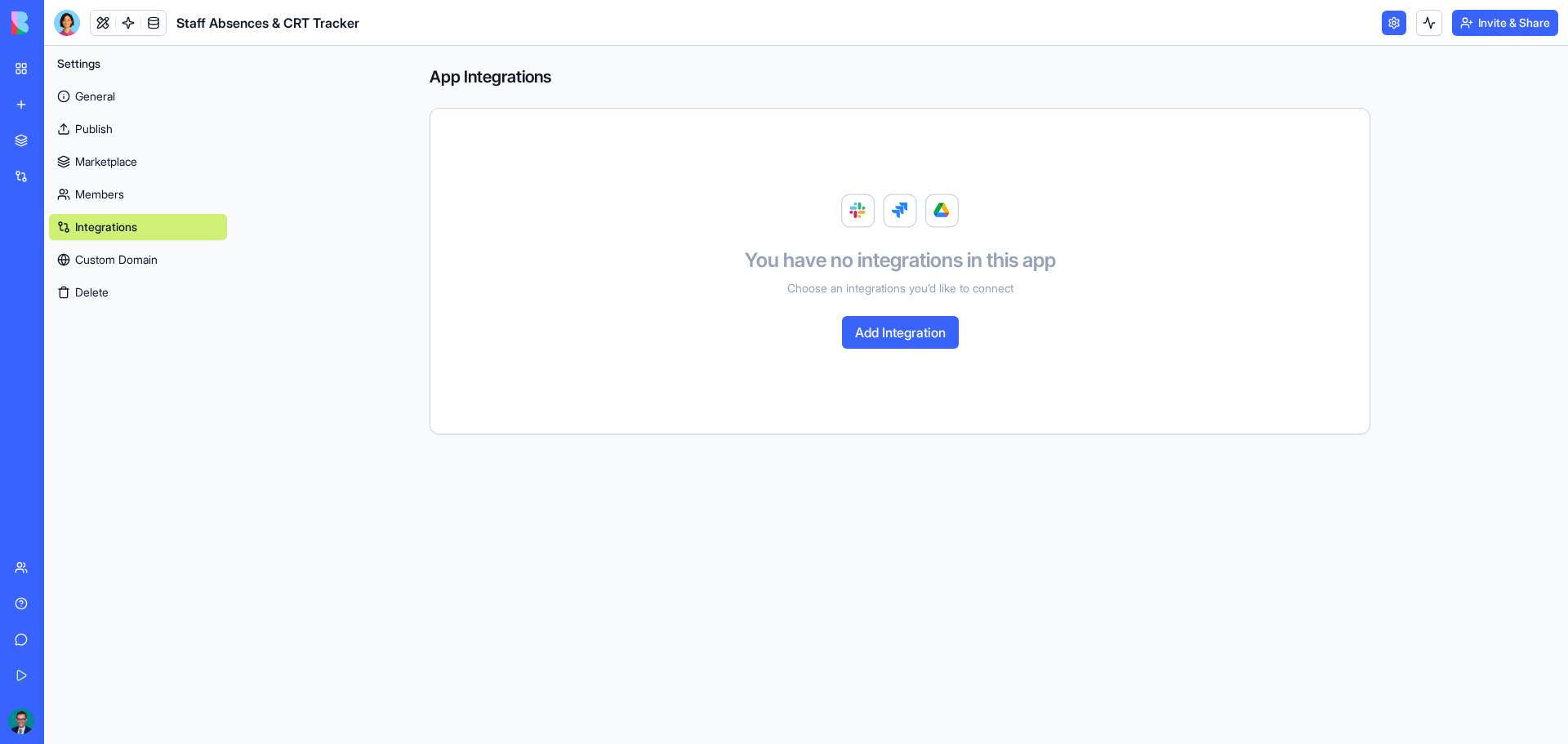
click at [935, 334] on button "Add Integration" at bounding box center [900, 332] width 116 height 33
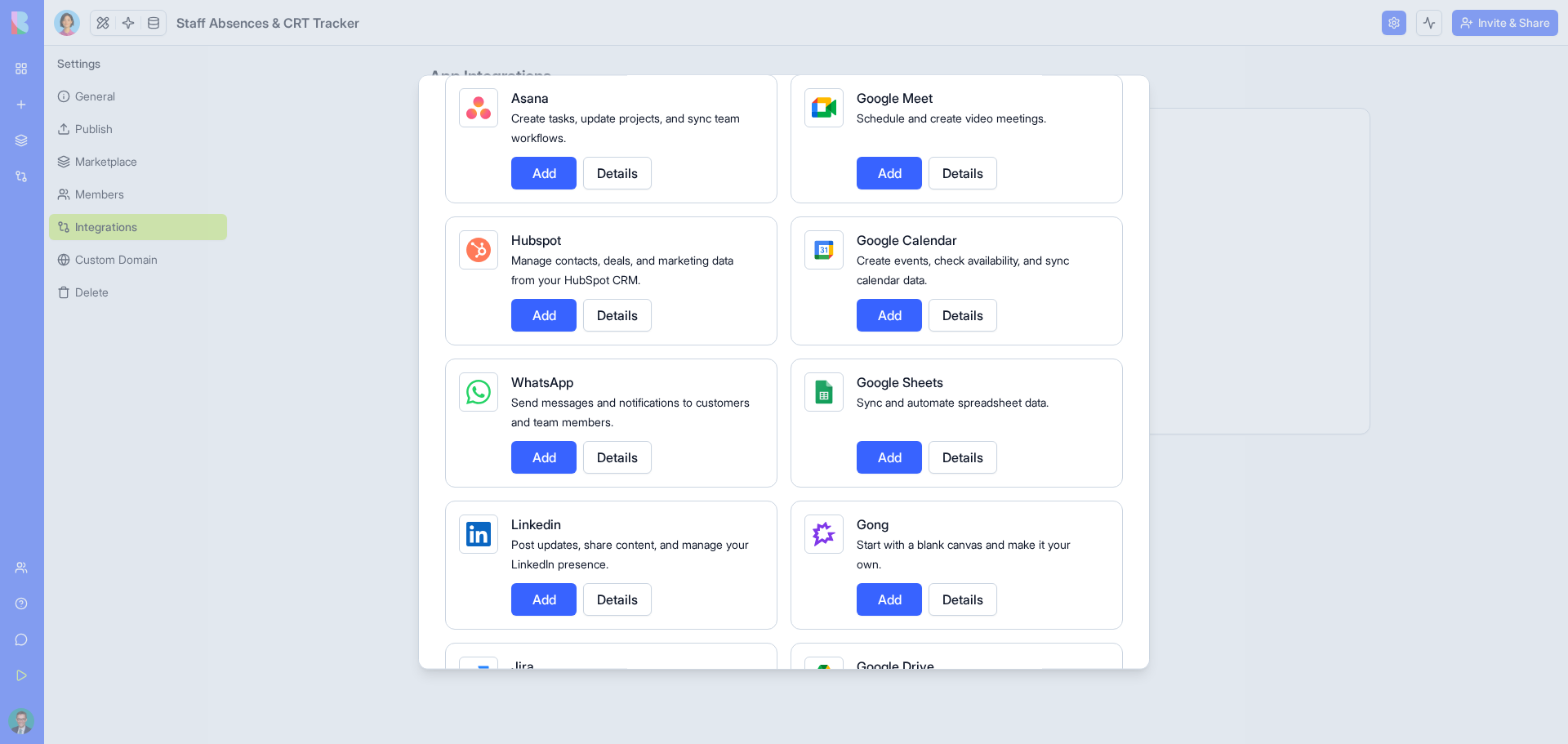
scroll to position [653, 0]
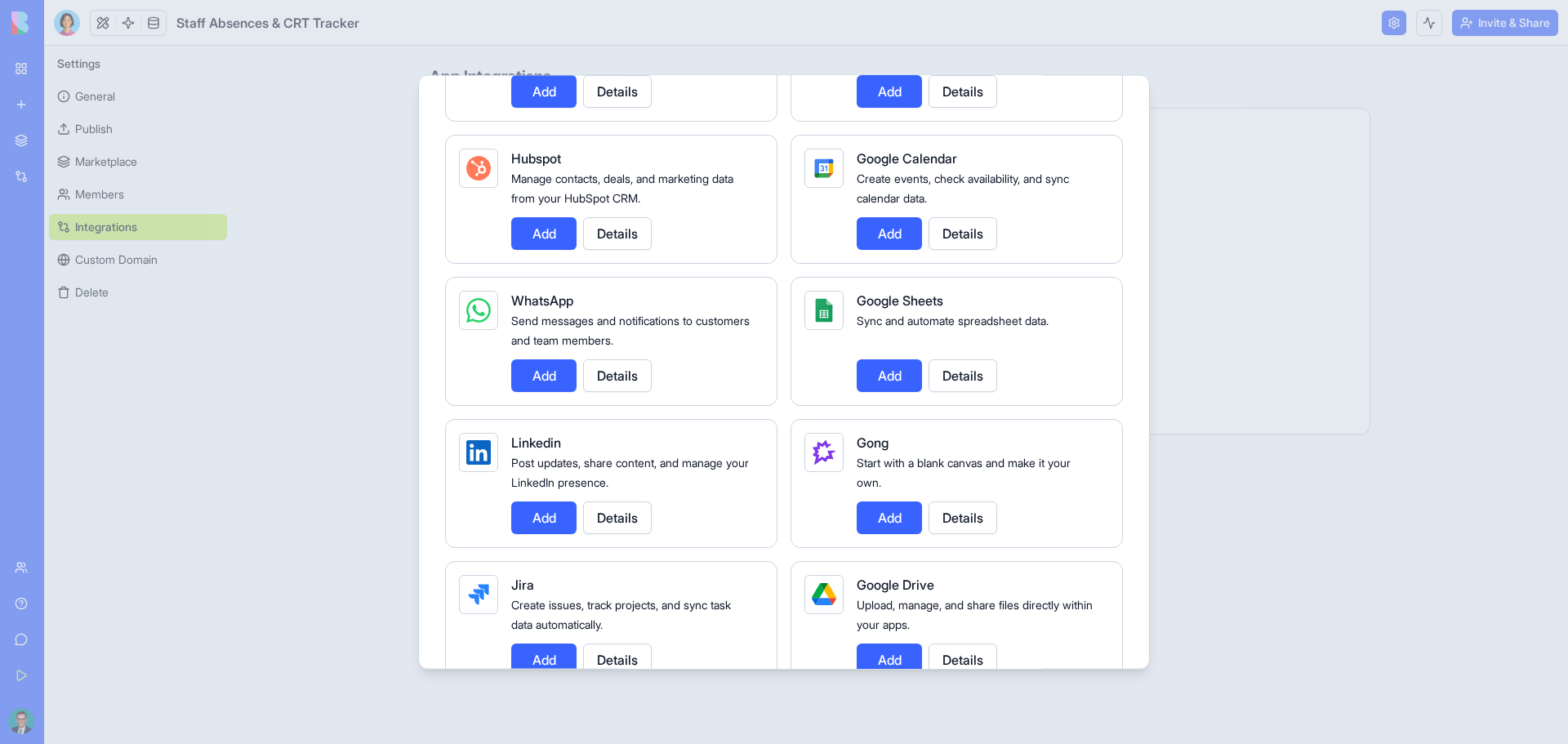
click at [900, 375] on button "Add" at bounding box center [890, 375] width 66 height 33
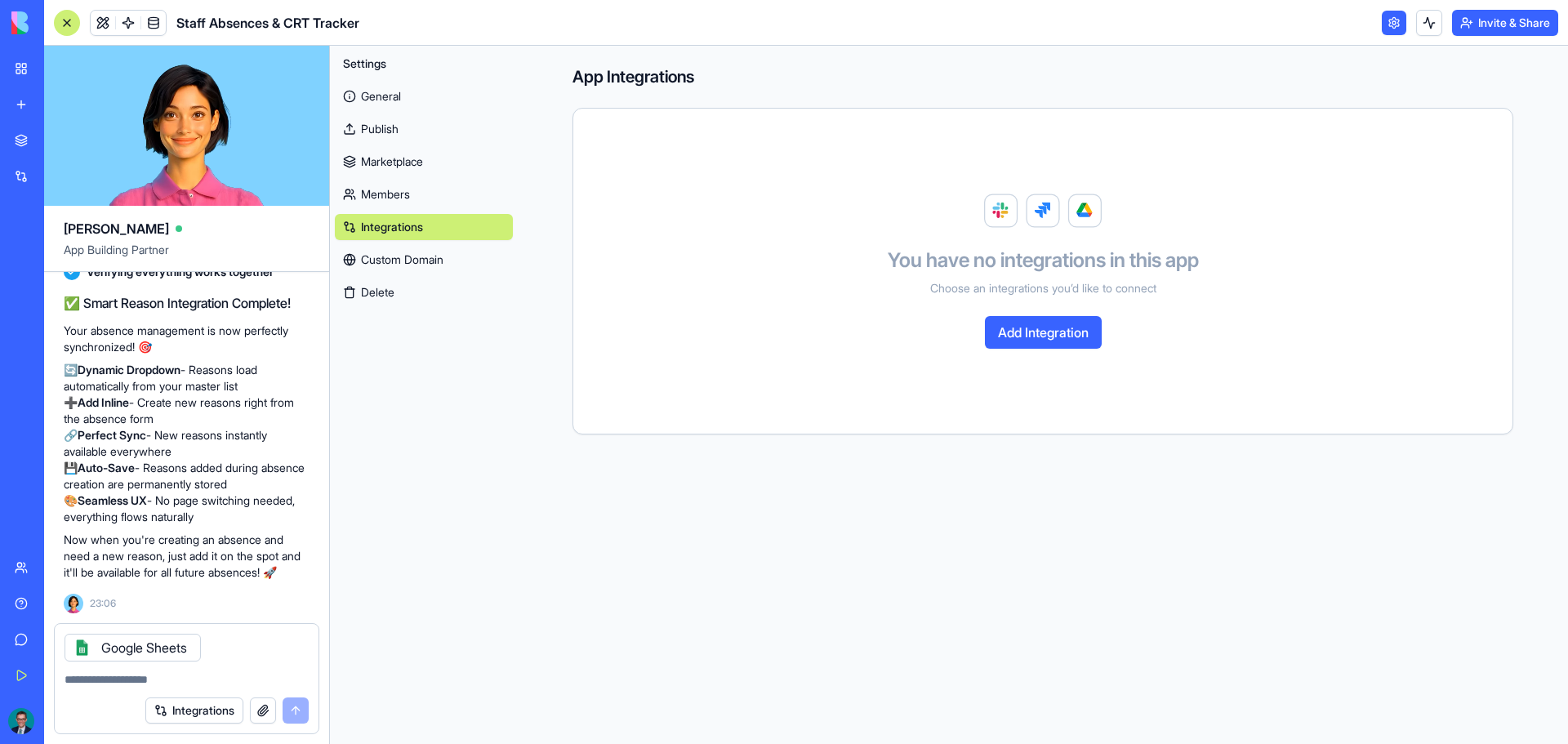
scroll to position [27392, 0]
click at [145, 649] on div "Google Sheets" at bounding box center [133, 648] width 136 height 28
click at [387, 375] on div "Settings General Publish Marketplace Members Integrations Custom Domain Delete" at bounding box center [424, 394] width 188 height 698
click at [412, 268] on link "Custom Domain" at bounding box center [424, 260] width 178 height 26
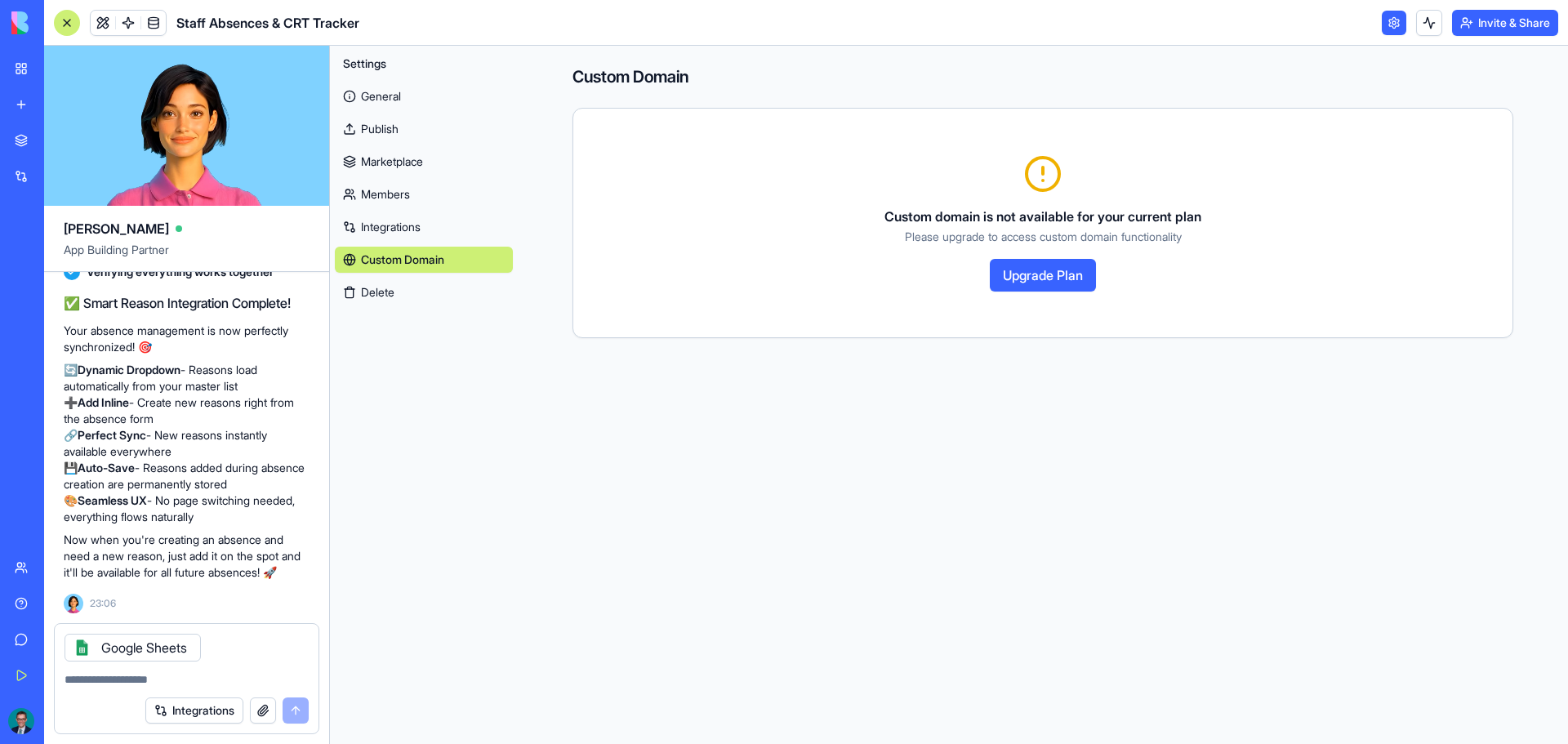
click at [388, 87] on link "General" at bounding box center [424, 97] width 178 height 26
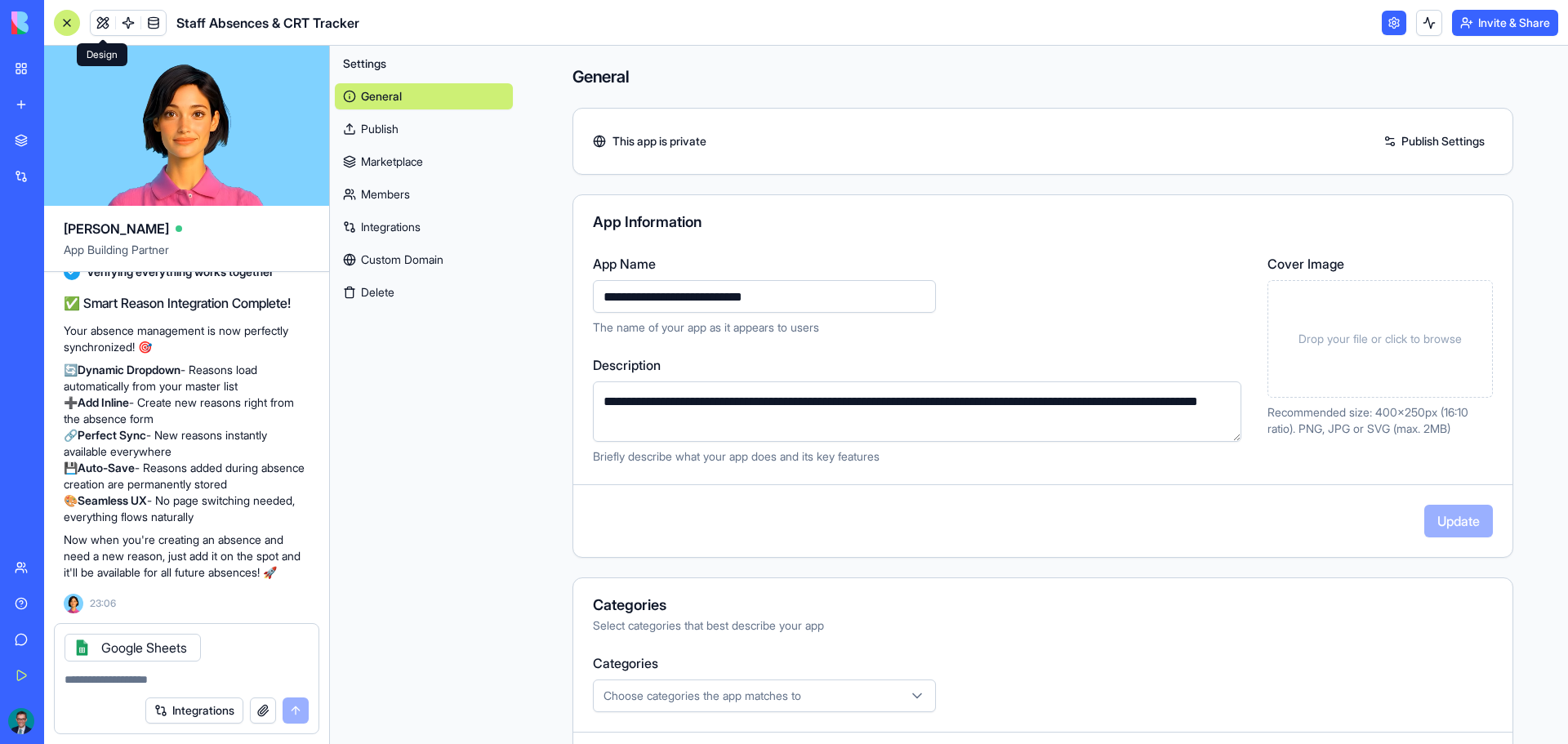
click at [106, 23] on link at bounding box center [103, 22] width 24 height 24
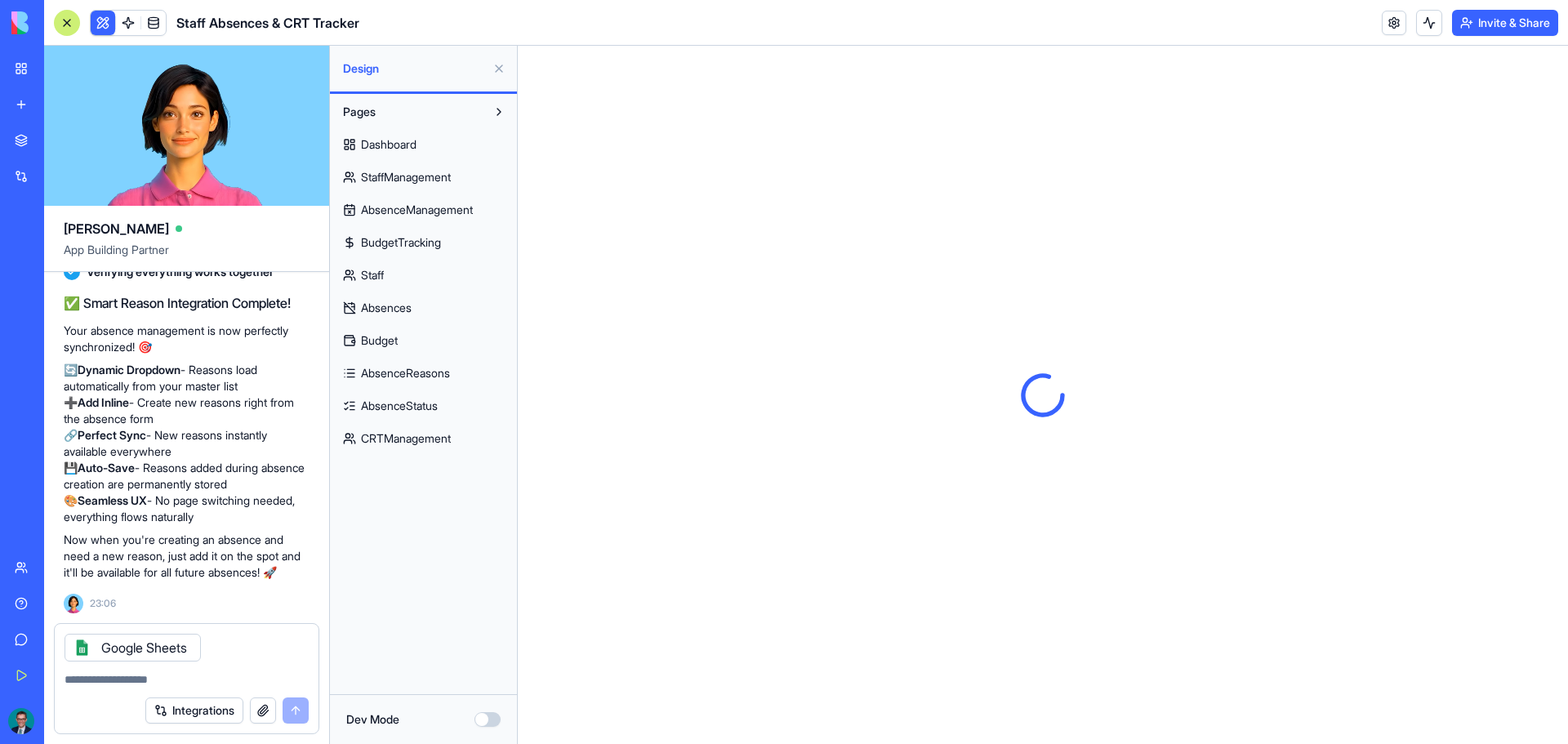
click at [71, 23] on div at bounding box center [66, 22] width 26 height 26
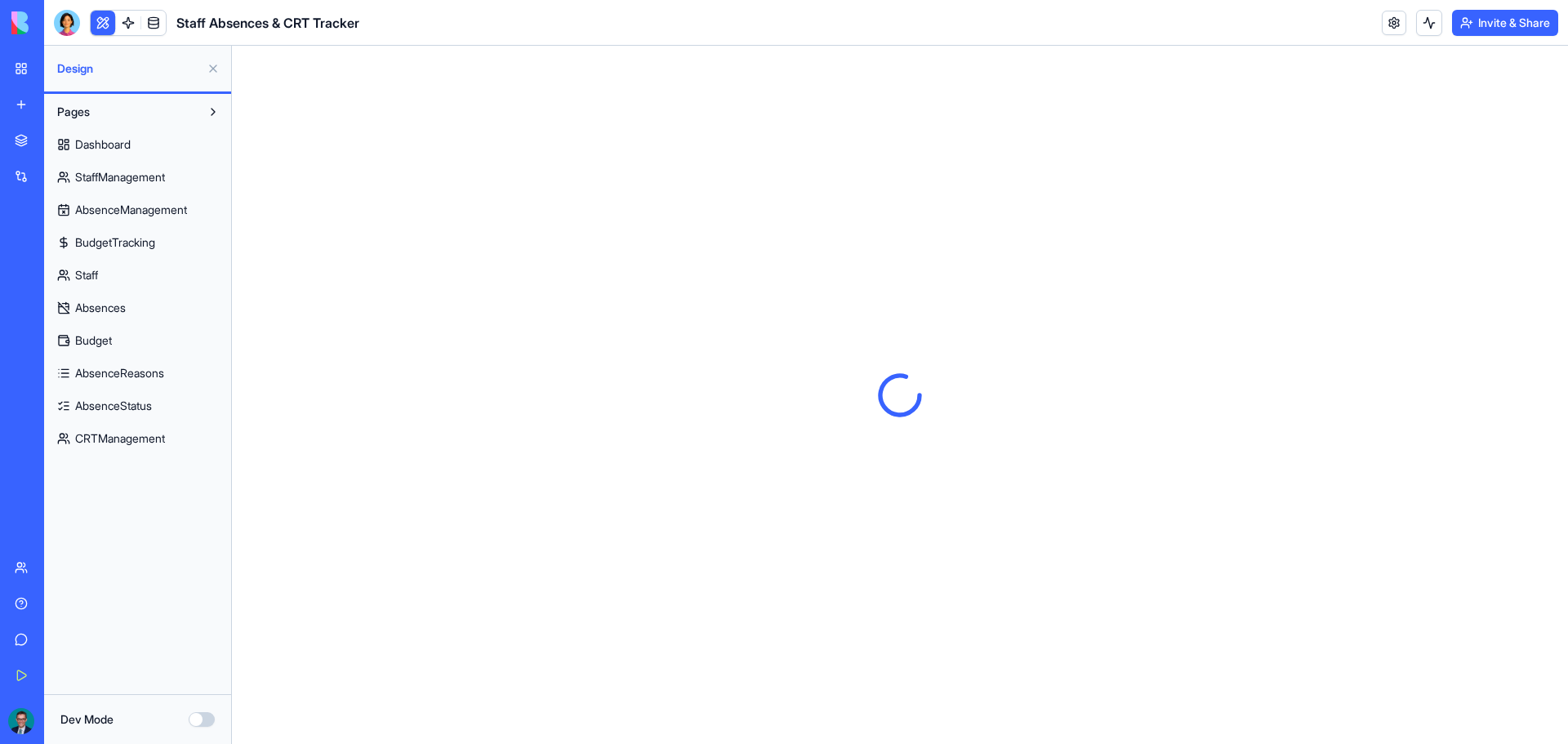
click at [97, 117] on button "Pages" at bounding box center [124, 112] width 151 height 26
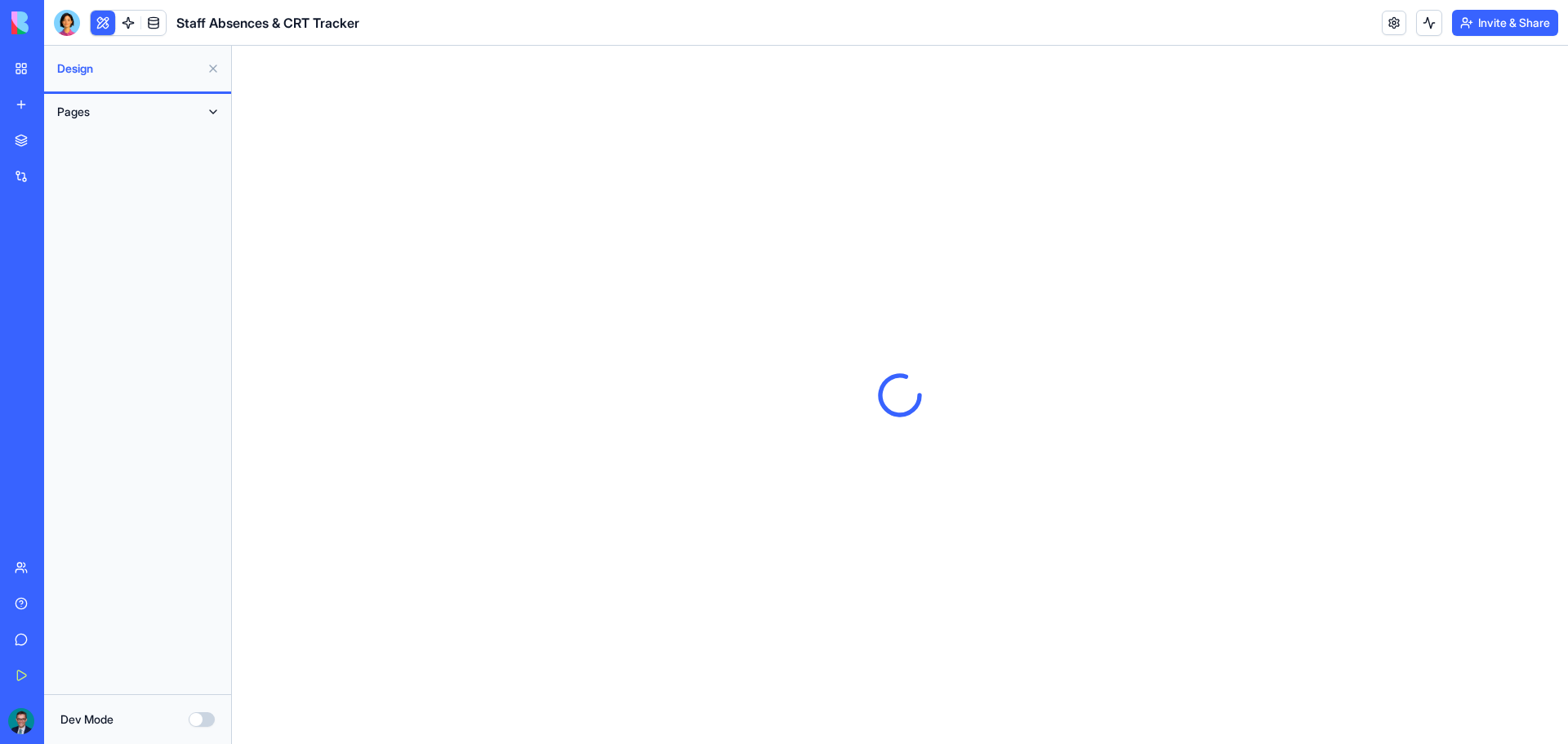
click at [95, 113] on button "Pages" at bounding box center [124, 112] width 151 height 26
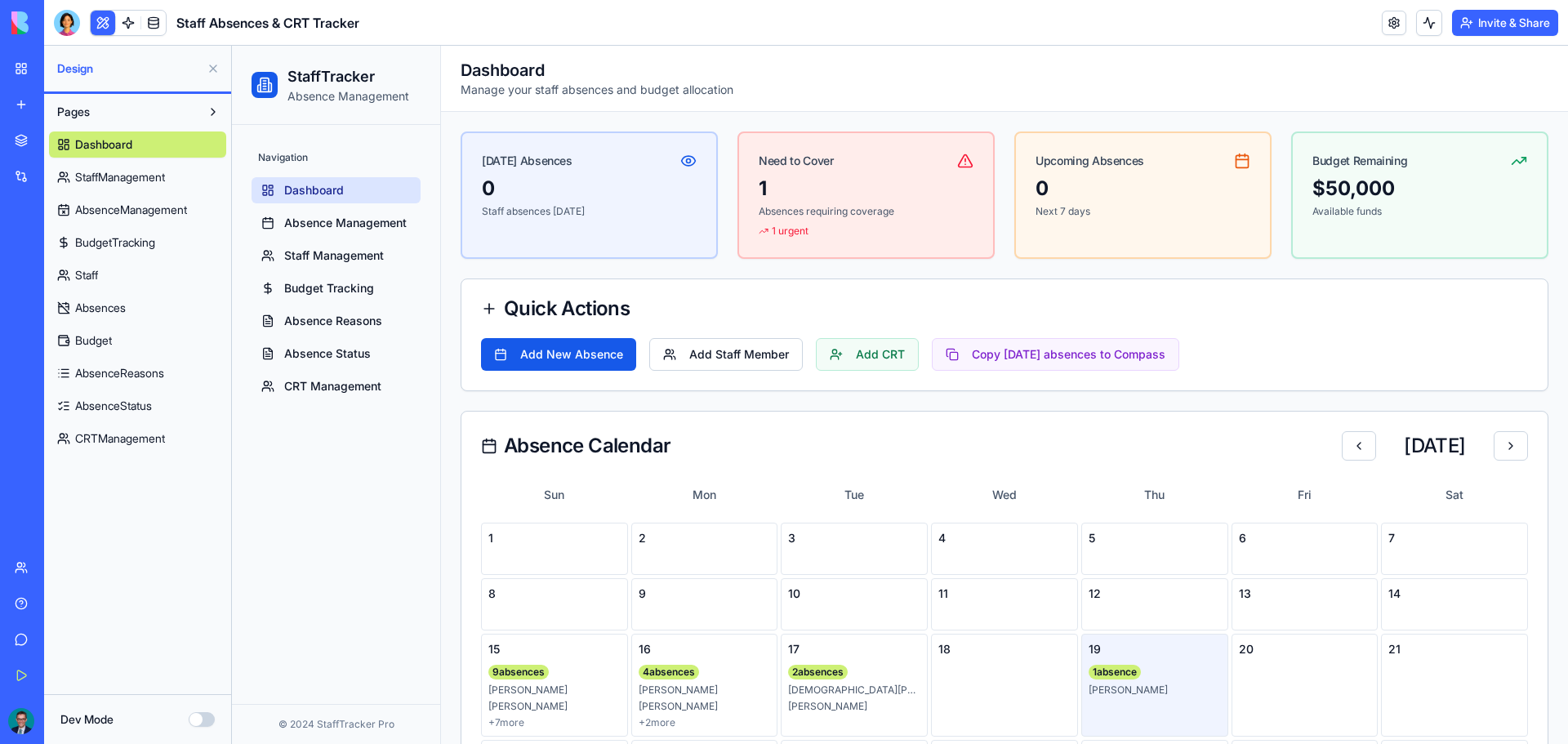
scroll to position [245, 0]
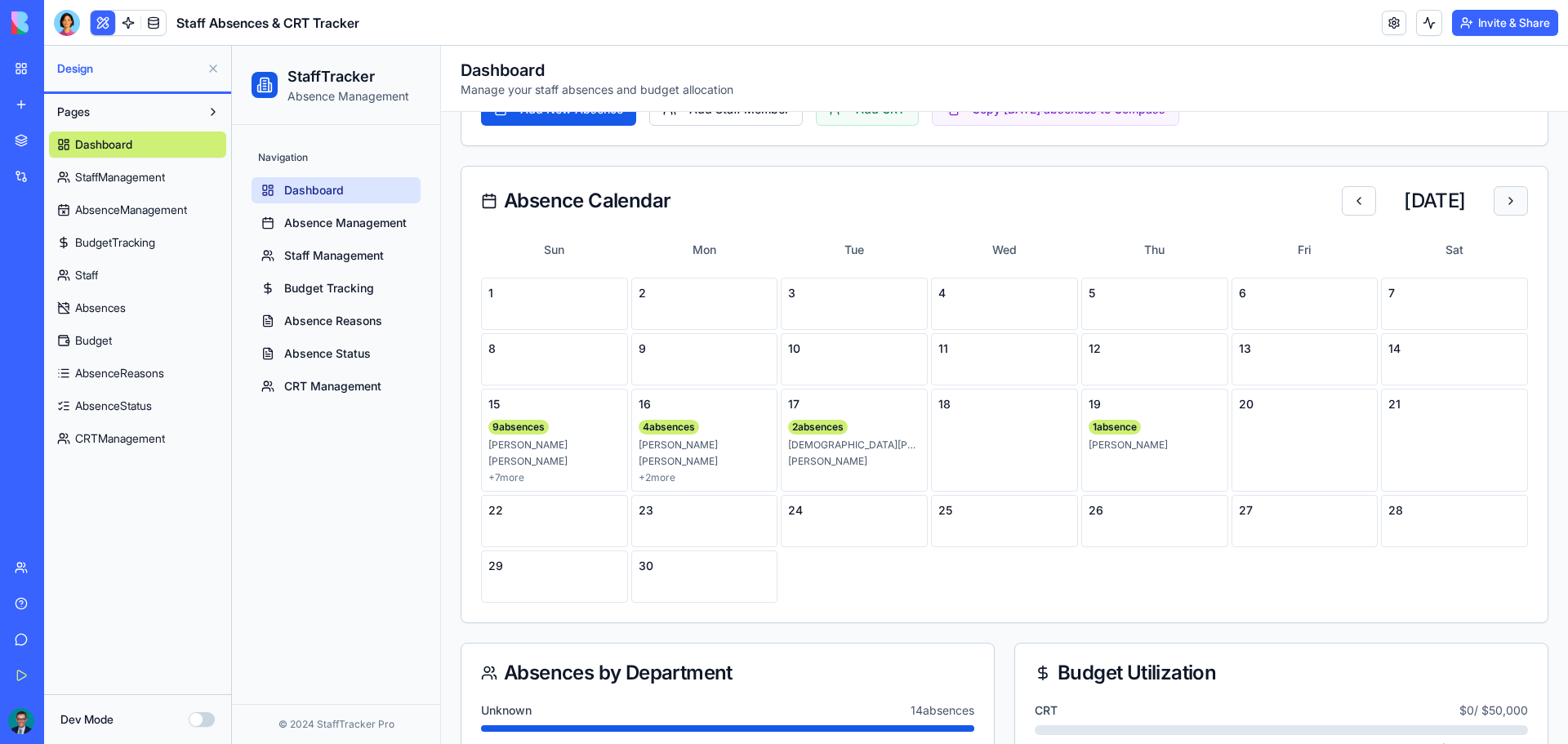
click at [1508, 205] on button at bounding box center [1511, 201] width 35 height 29
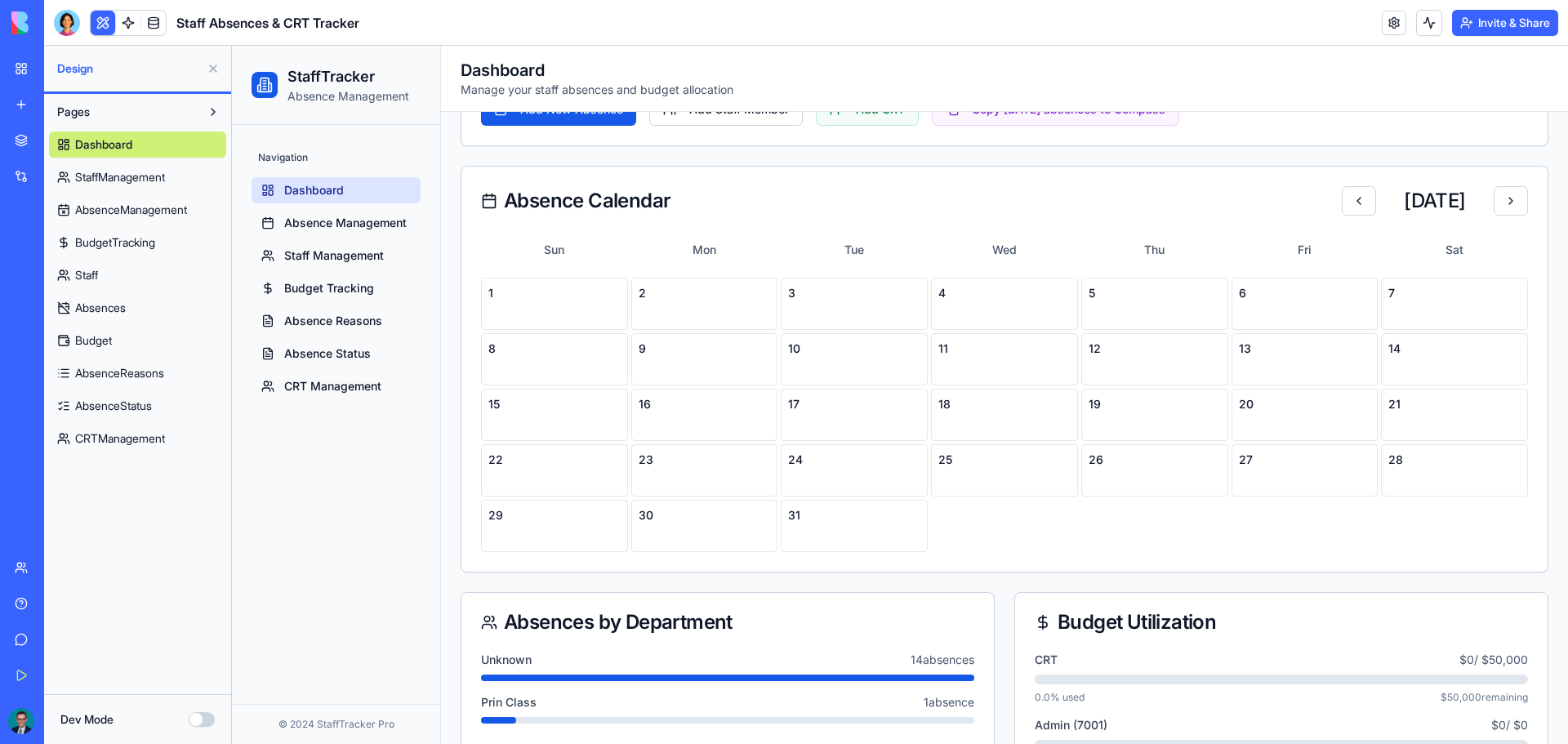
click at [1342, 195] on button at bounding box center [1359, 201] width 35 height 29
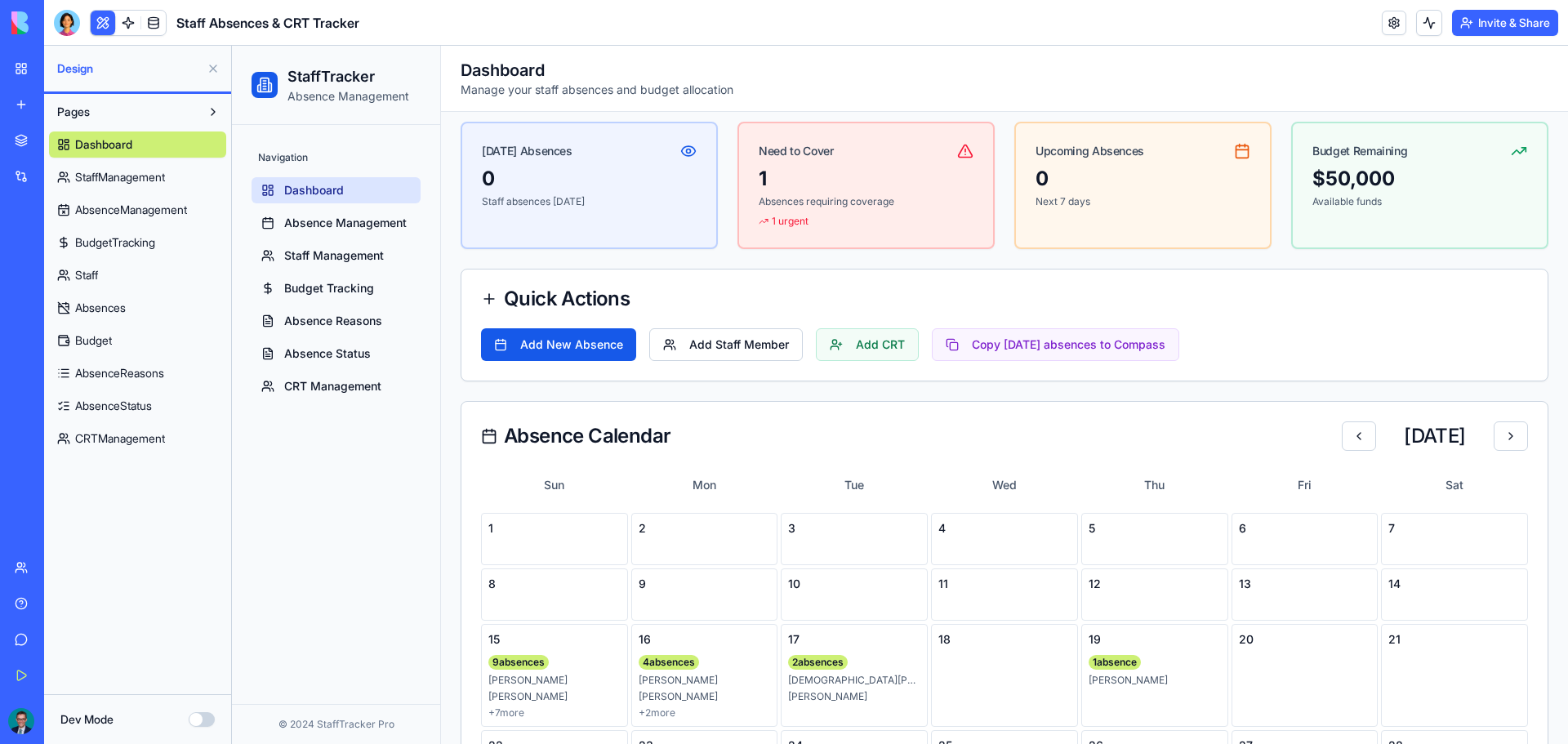
scroll to position [0, 0]
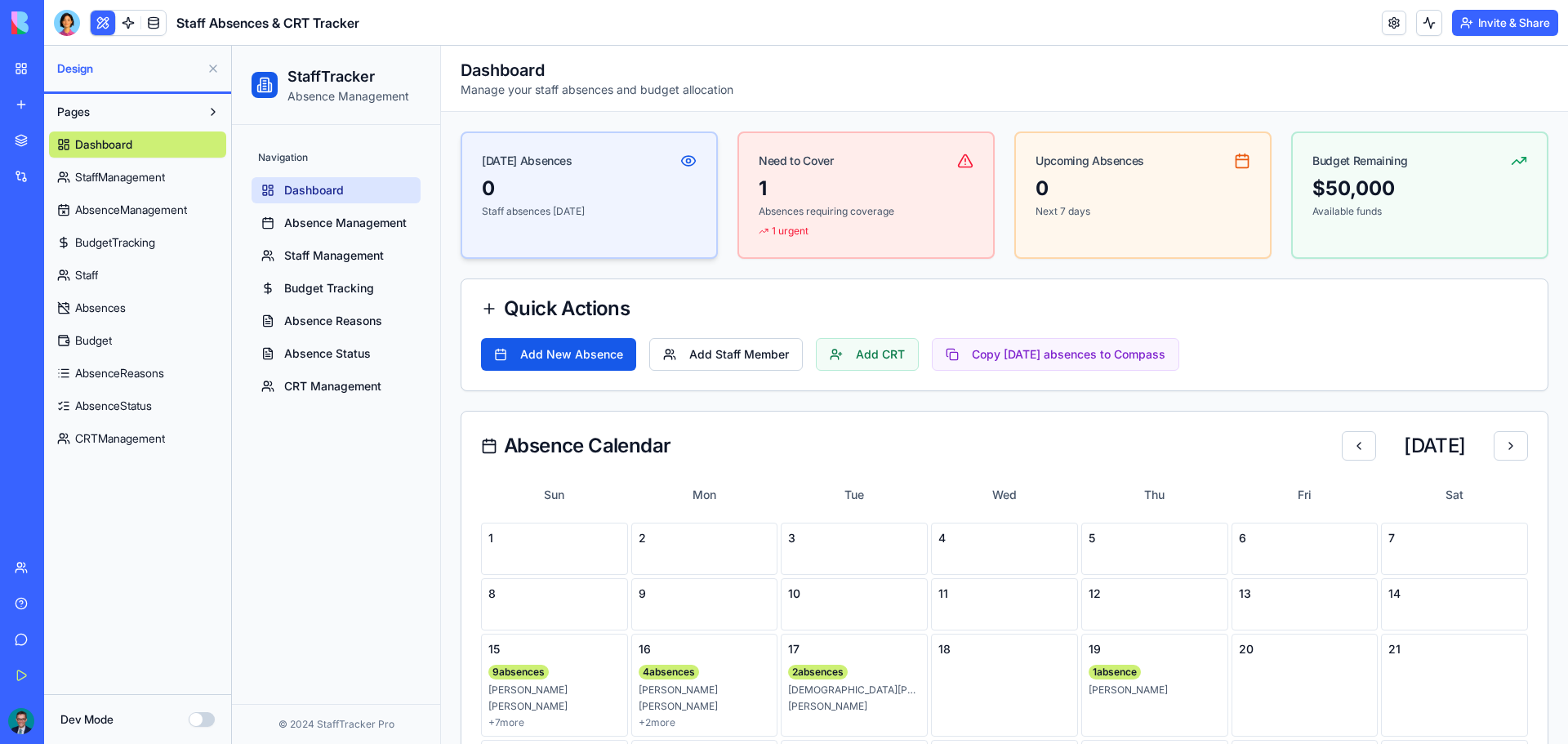
click at [542, 205] on p "Staff absences [DATE]" at bounding box center [589, 211] width 215 height 13
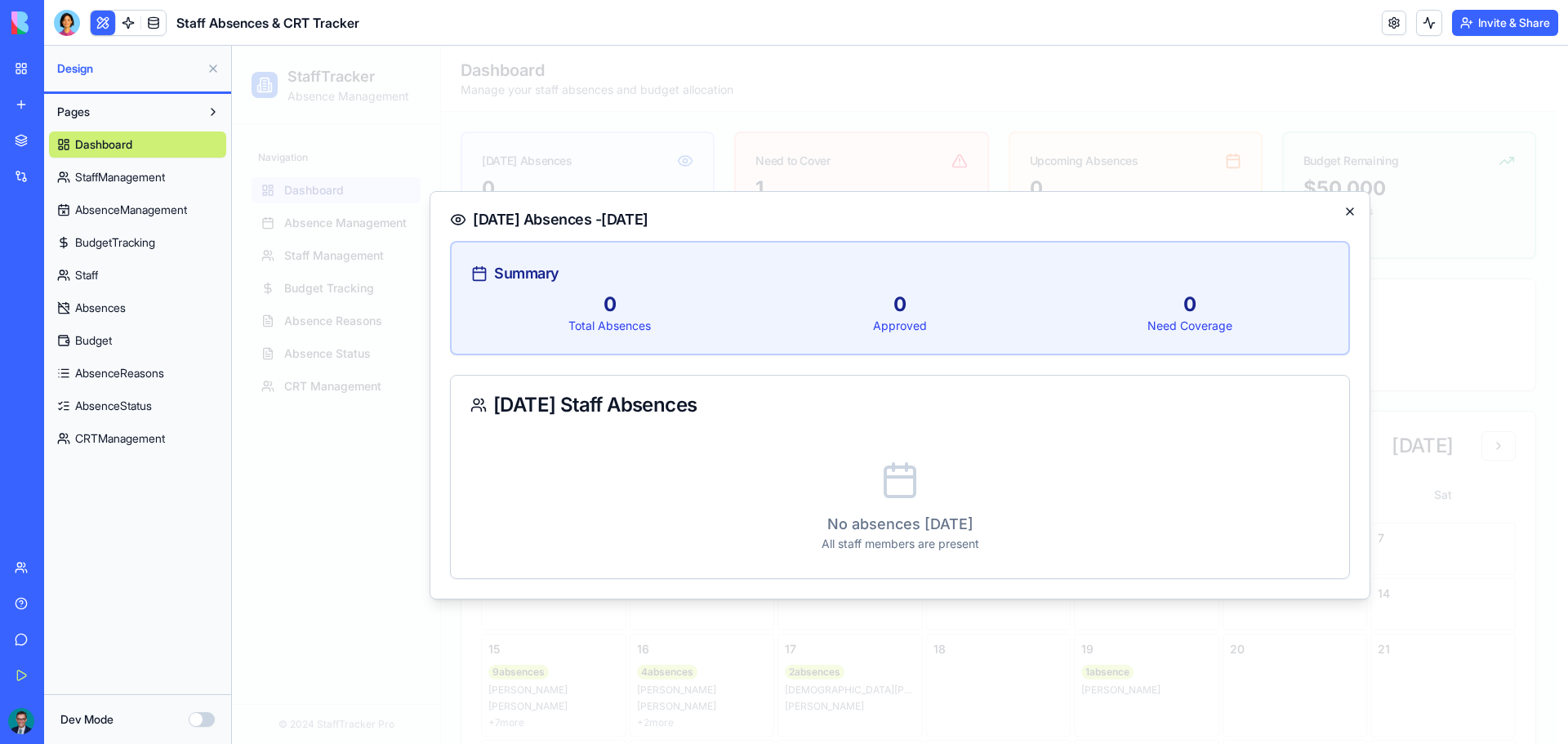
click at [1349, 210] on icon "button" at bounding box center [1351, 211] width 7 height 7
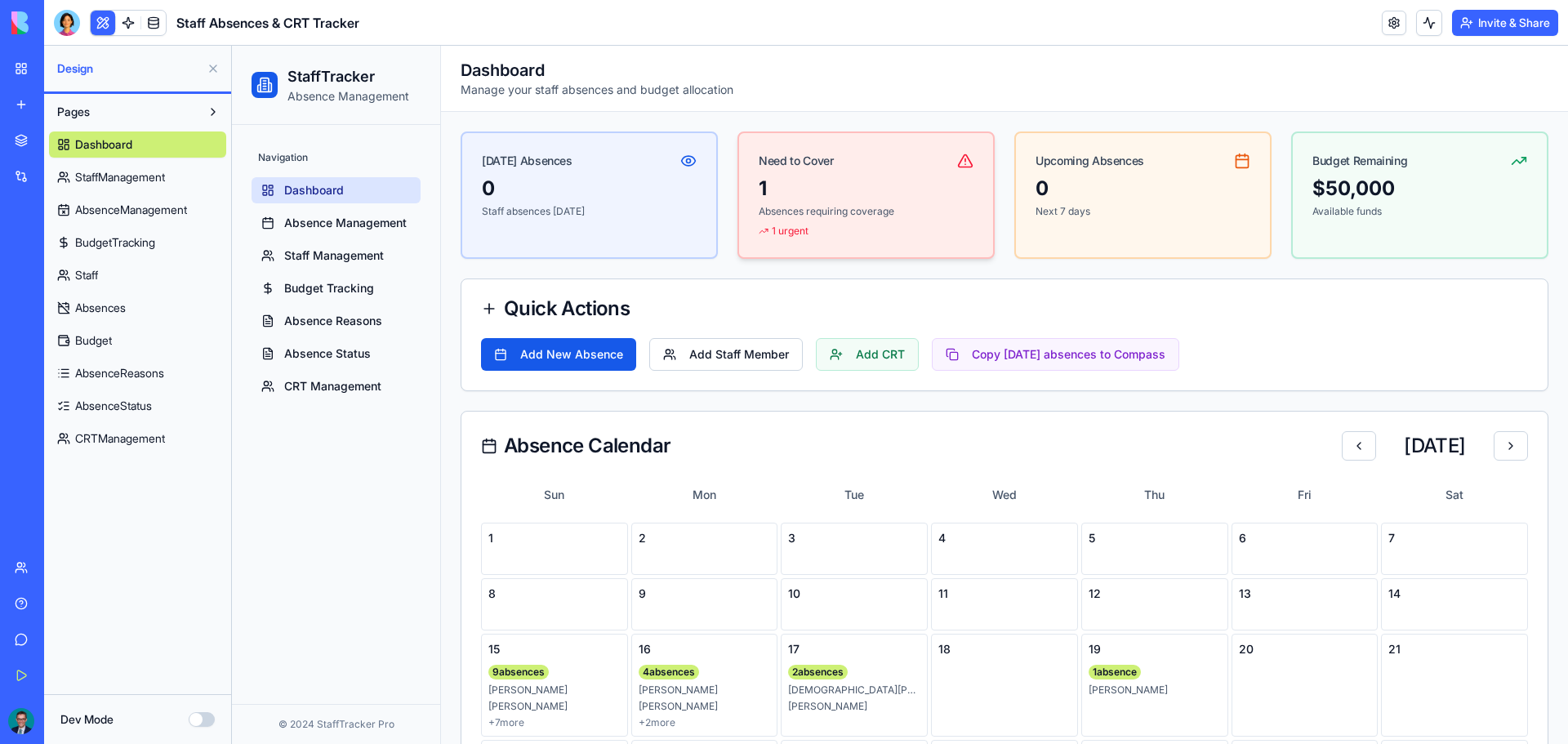
click at [863, 187] on div "1" at bounding box center [866, 189] width 215 height 26
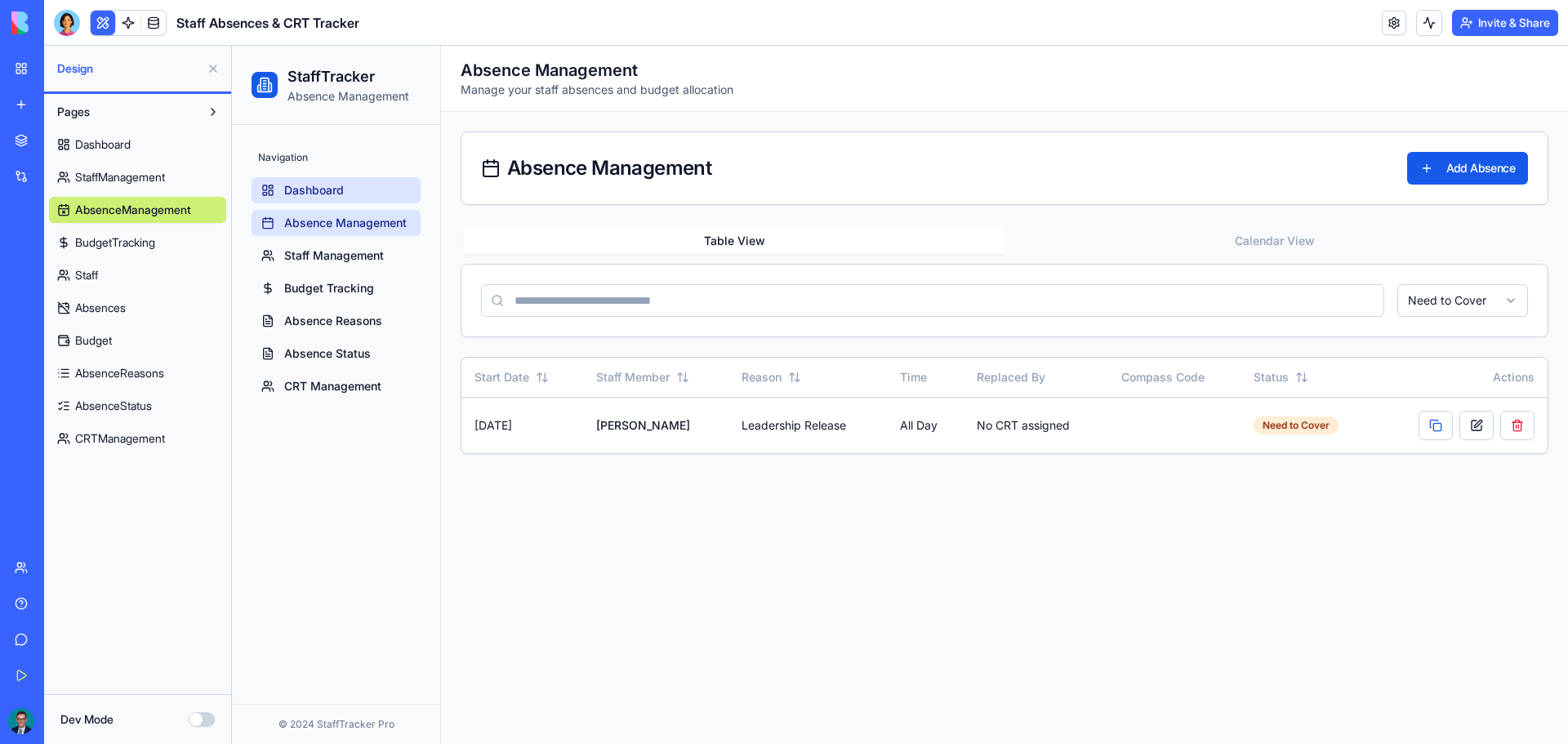
click at [282, 190] on link "Dashboard" at bounding box center [337, 190] width 169 height 26
